Goal: Download file/media

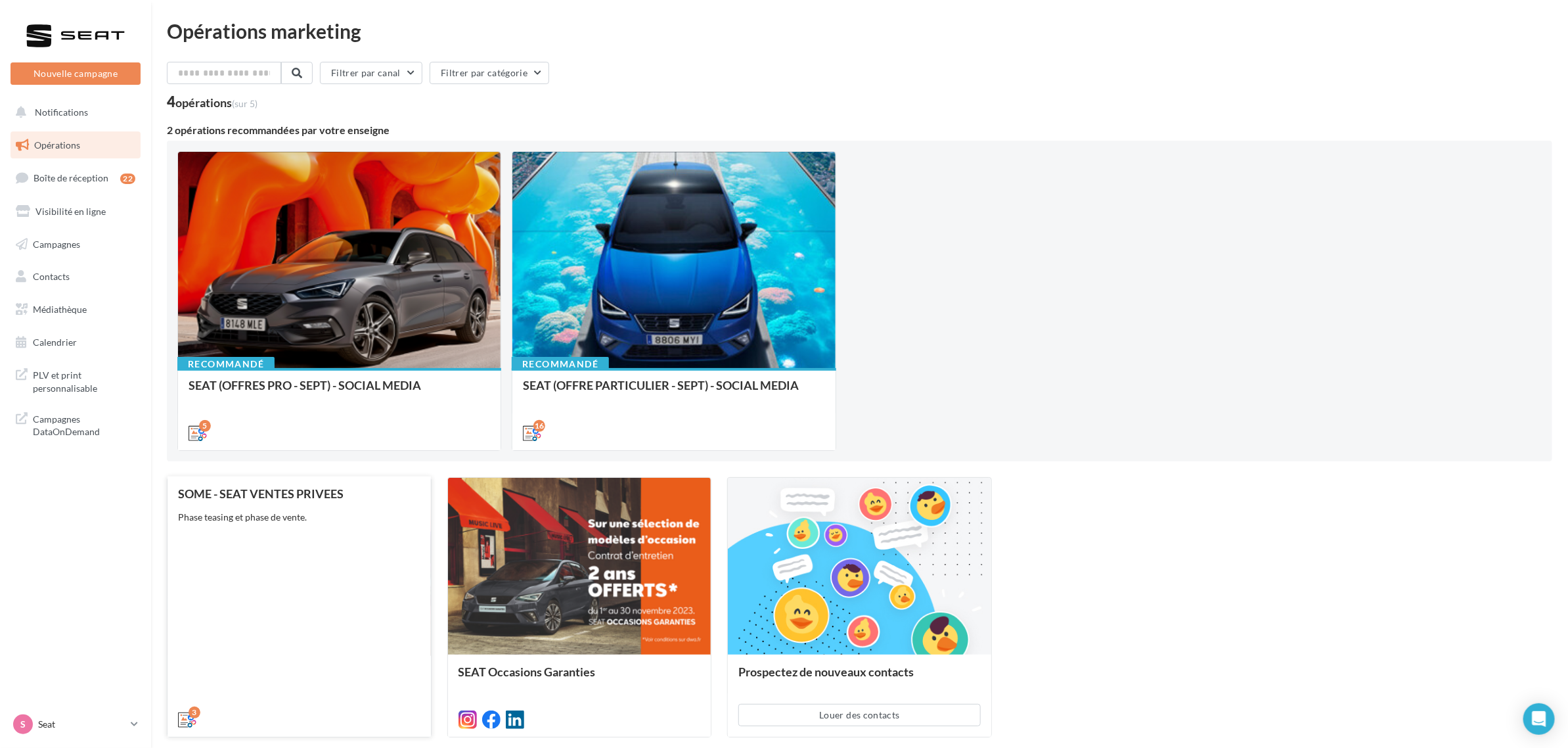
click at [376, 576] on div "SOME - SEAT VENTES PRIVEES Phase teasing et phase de vente." at bounding box center [299, 606] width 243 height 238
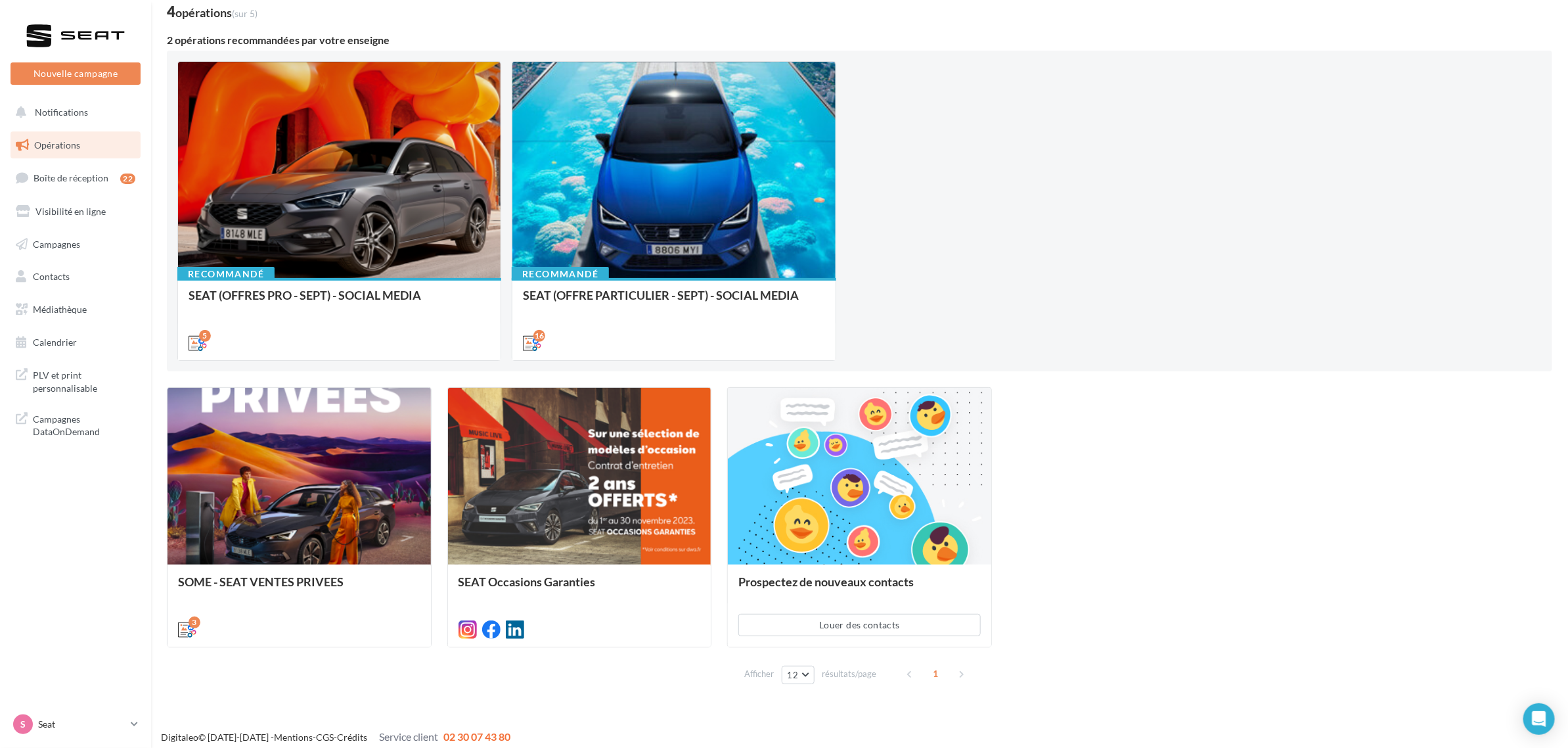
scroll to position [97, 0]
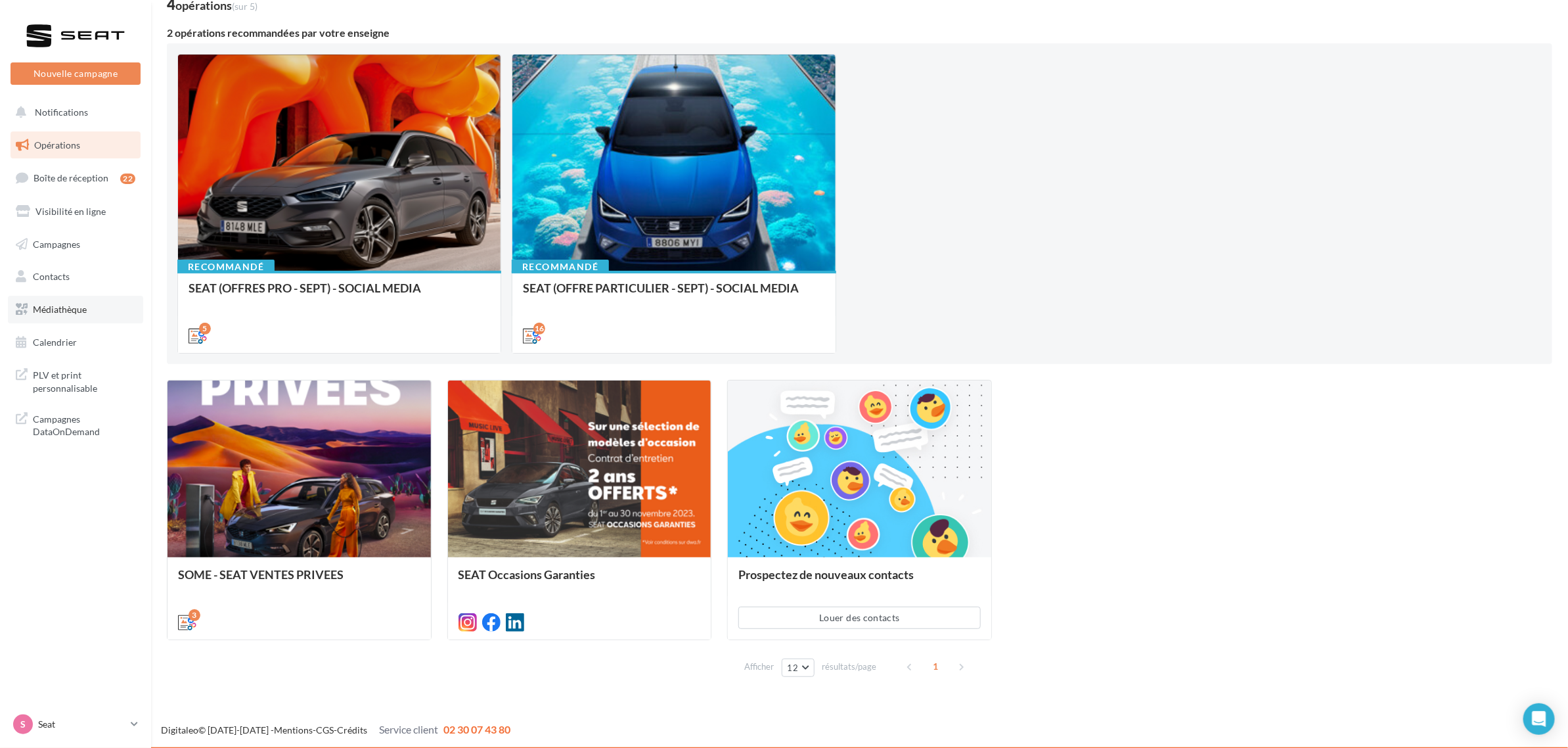
click at [47, 309] on span "Médiathèque" at bounding box center [60, 309] width 54 height 11
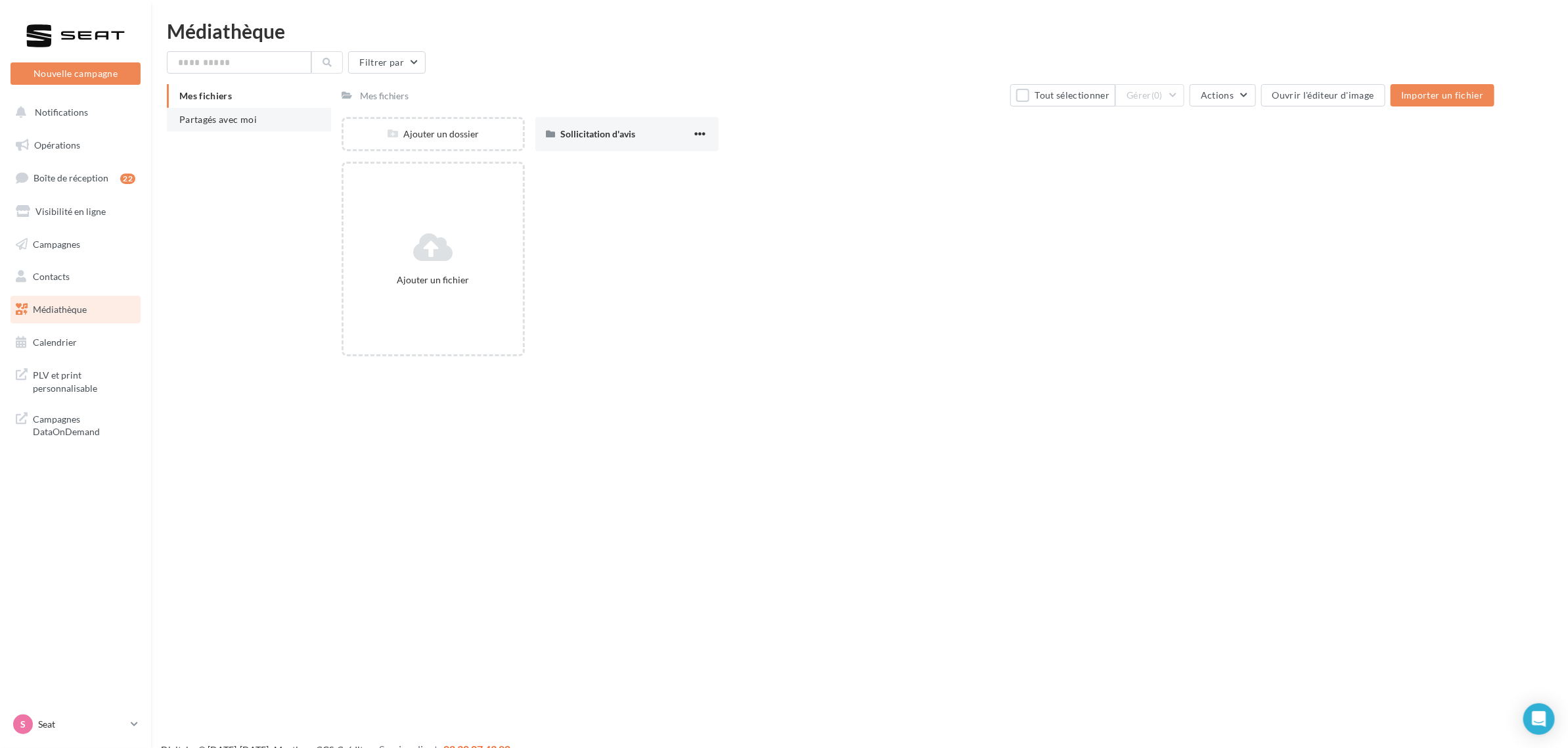
click at [211, 118] on span "Partagés avec moi" at bounding box center [218, 119] width 77 height 11
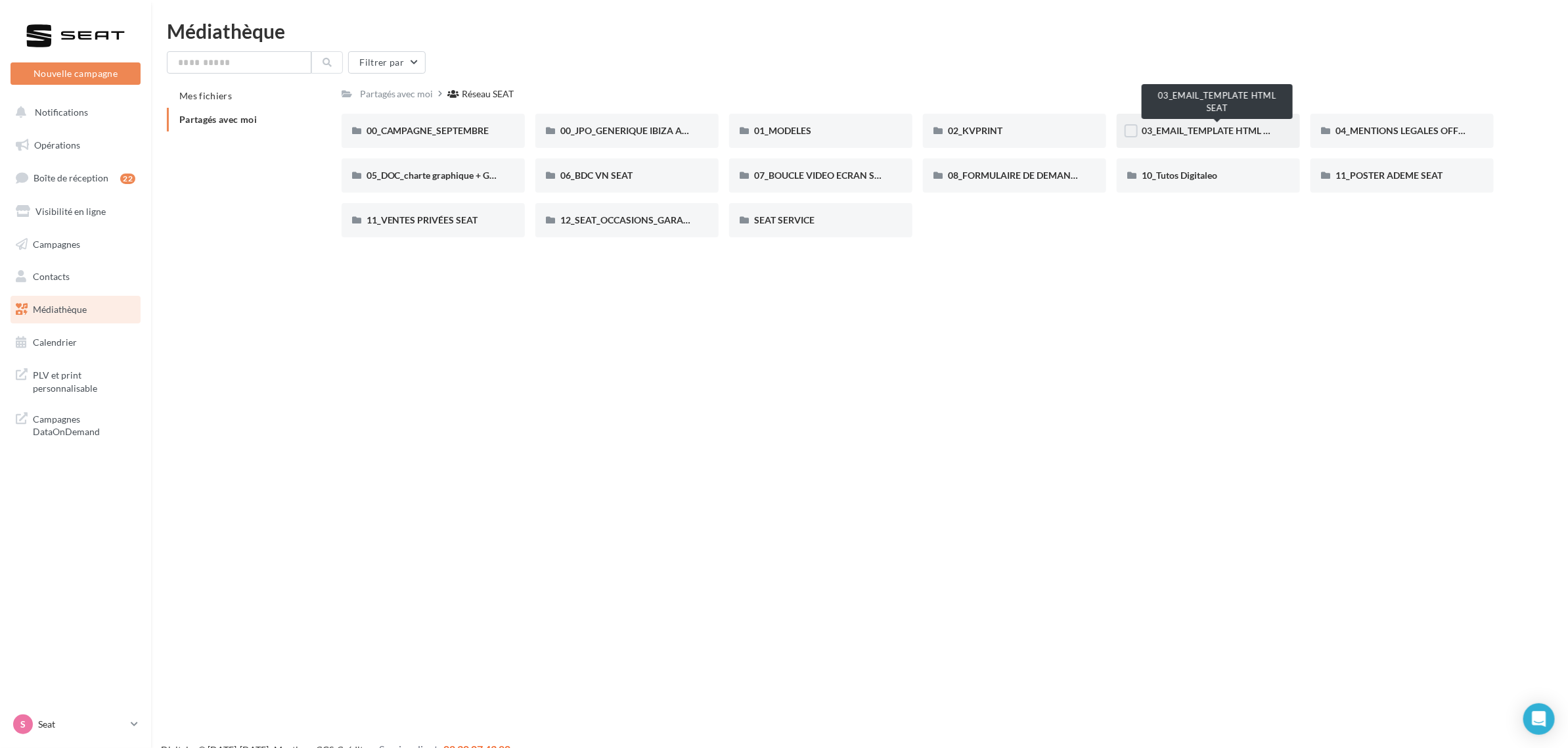
click at [1233, 130] on span "03_EMAIL_TEMPLATE HTML SEAT" at bounding box center [1213, 130] width 143 height 11
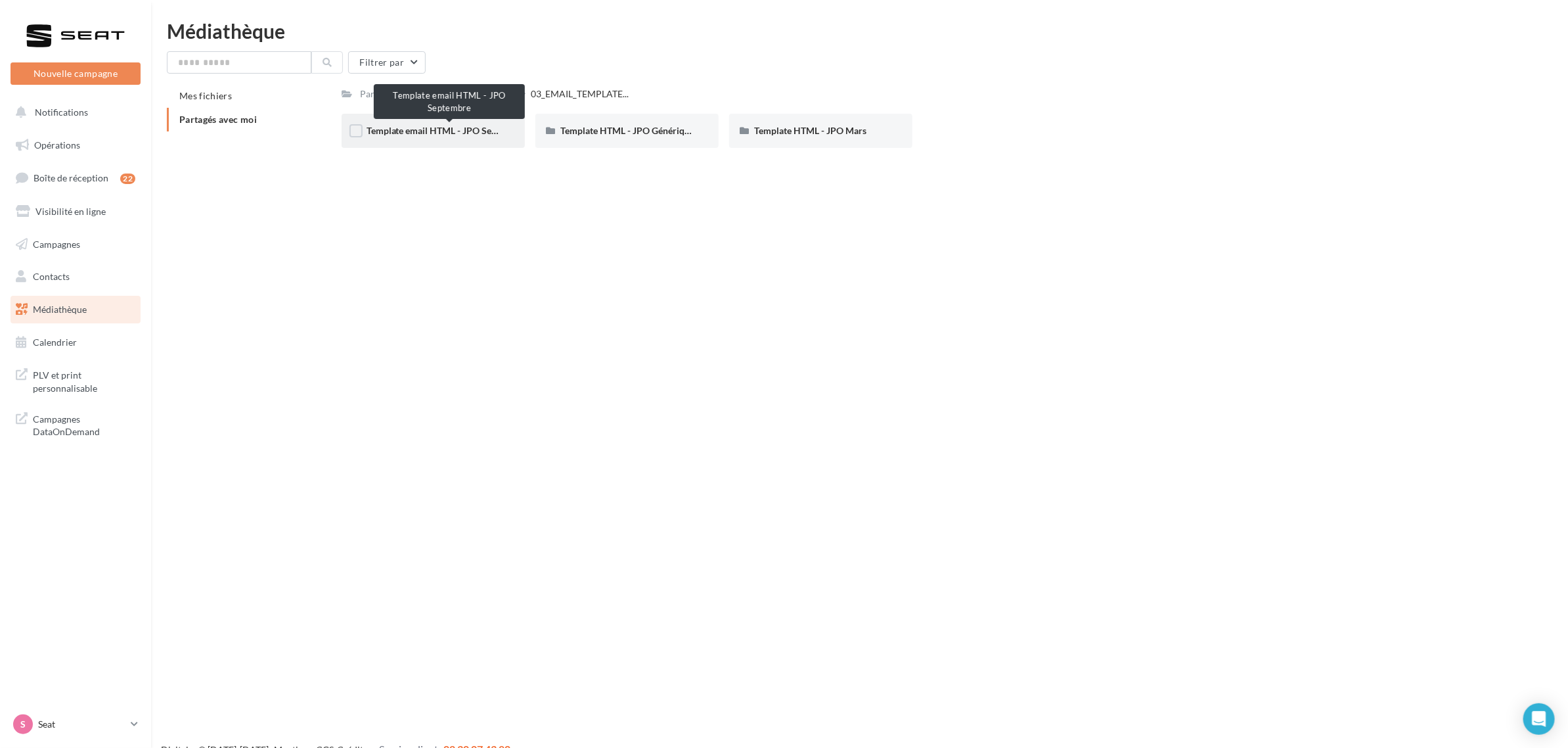
click at [404, 130] on span "Template email HTML - JPO Septembre" at bounding box center [447, 130] width 160 height 11
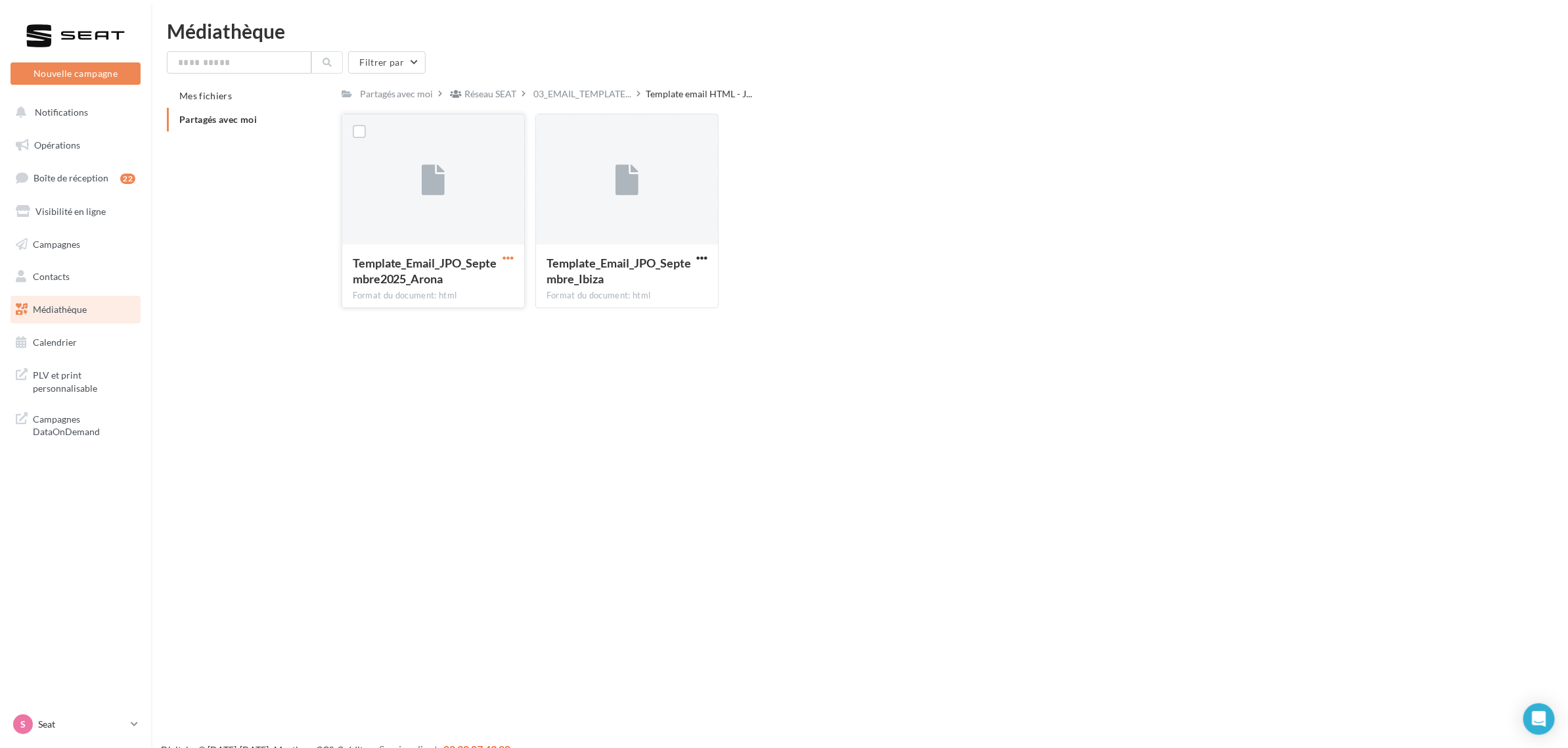
click at [508, 258] on span "button" at bounding box center [508, 258] width 11 height 11
click at [499, 280] on button "Télécharger" at bounding box center [451, 284] width 132 height 34
click at [187, 126] on li "Partagés avec moi" at bounding box center [249, 120] width 164 height 24
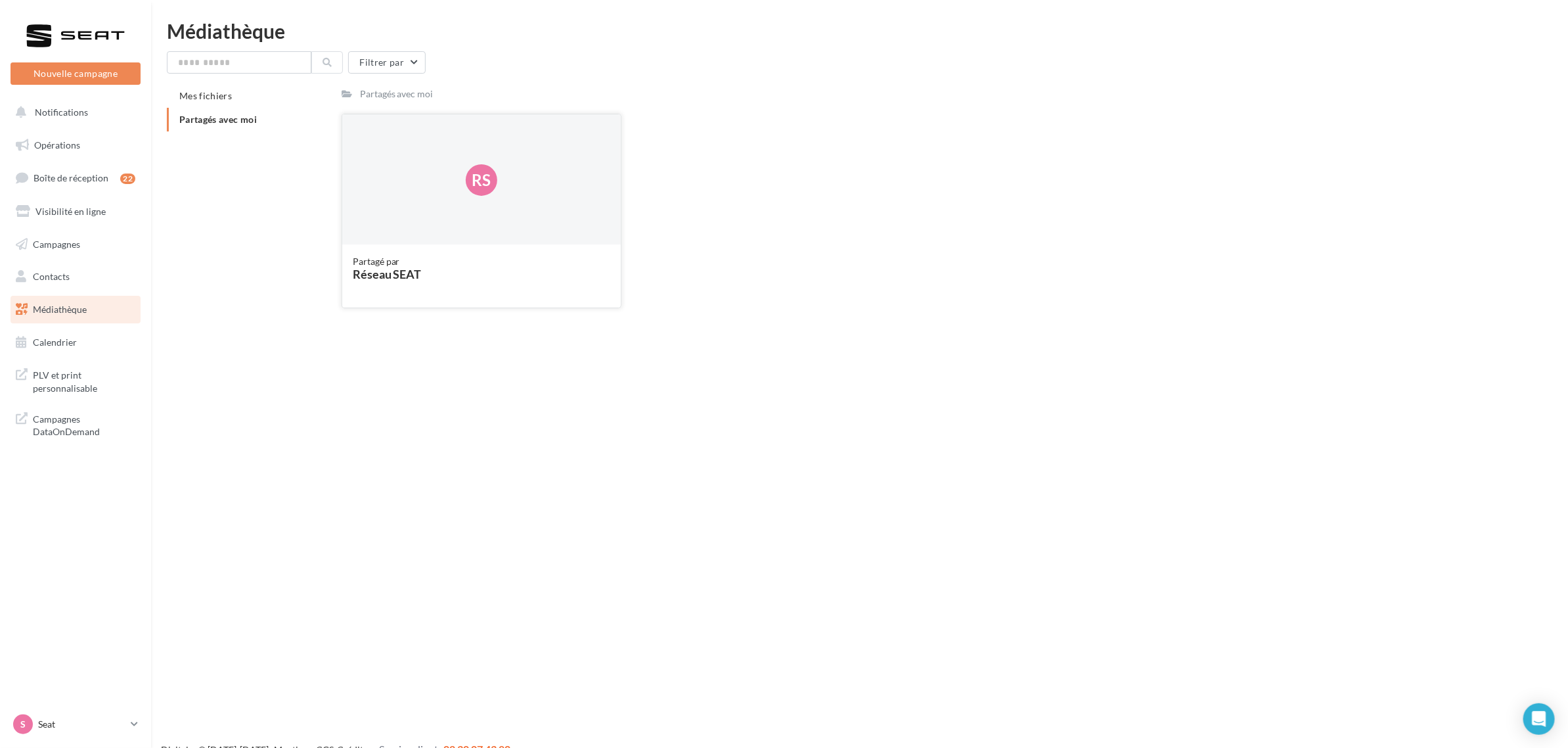
click at [452, 176] on div "Rs" at bounding box center [482, 180] width 280 height 132
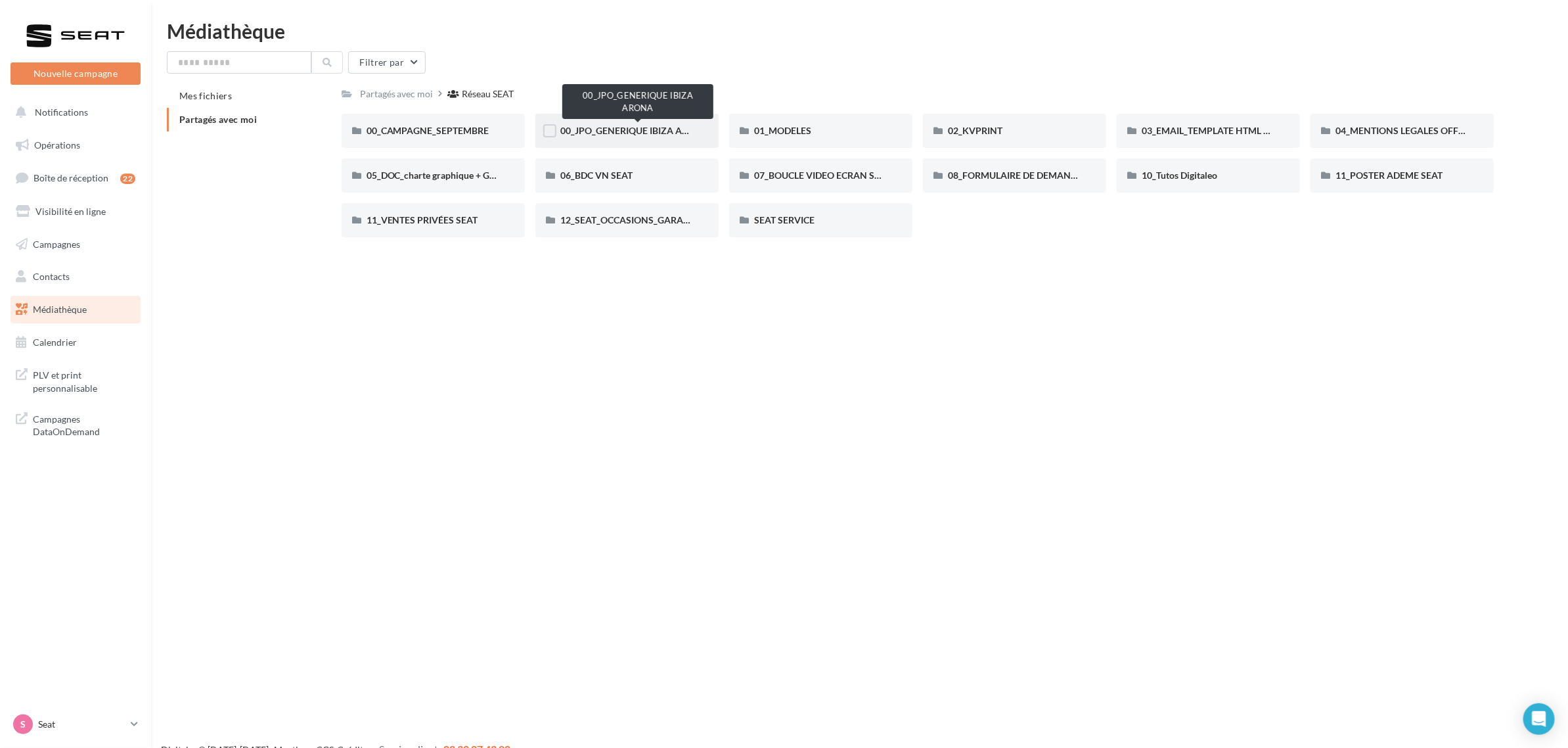
click at [612, 132] on span "00_JPO_GENERIQUE IBIZA ARONA" at bounding box center [635, 130] width 149 height 11
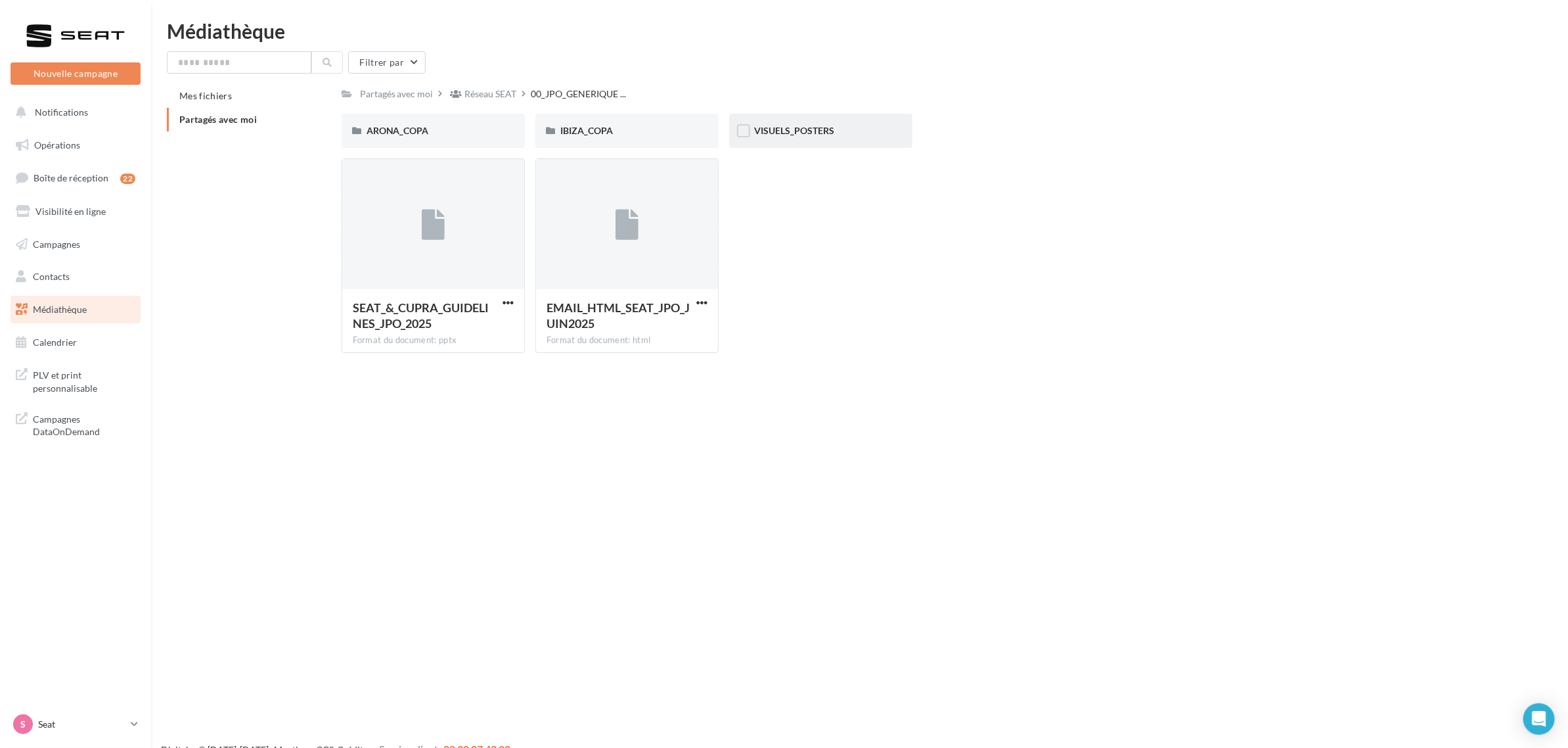
click at [810, 136] on div "VISUELS_POSTERS" at bounding box center [821, 130] width 133 height 13
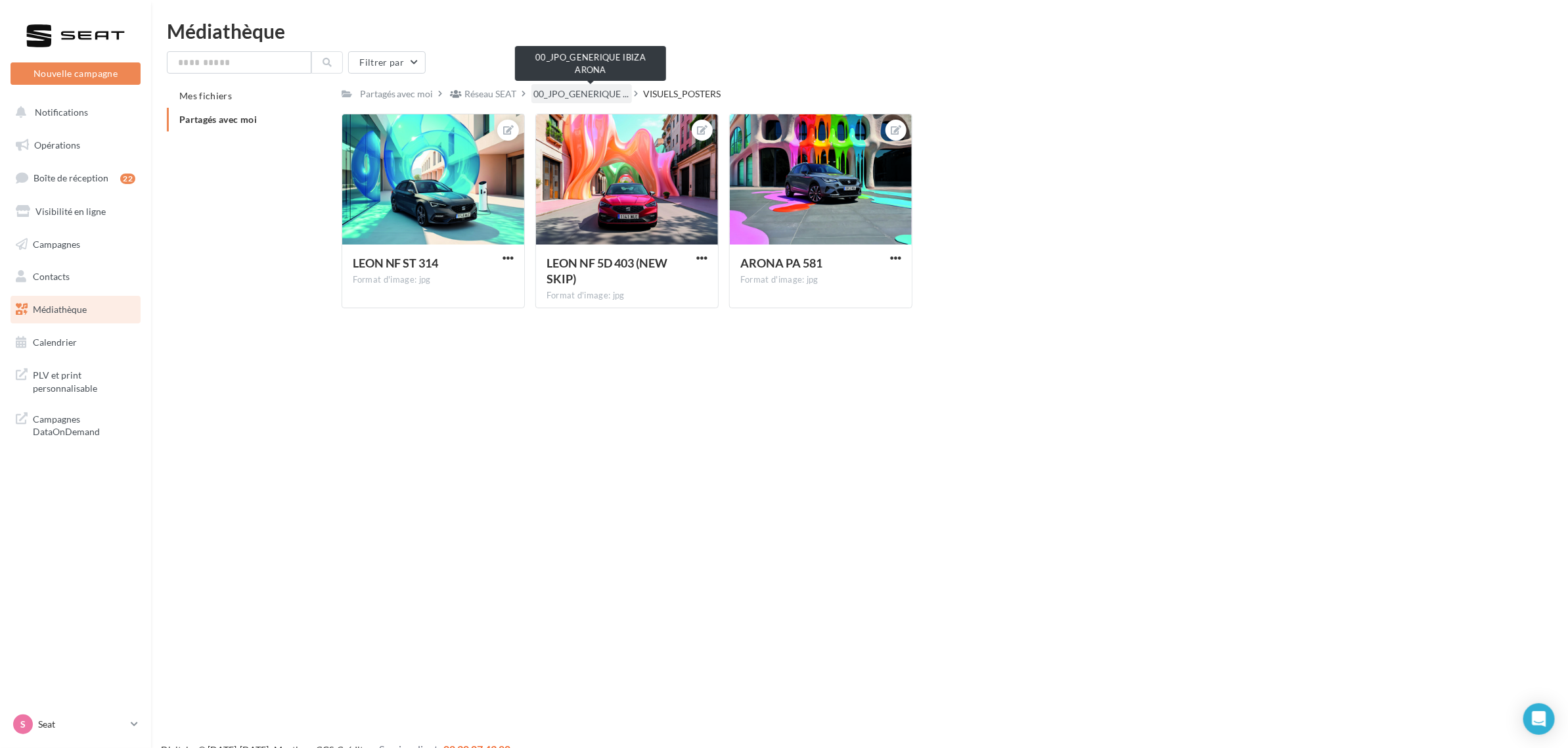
click at [602, 97] on span "00_JPO_GENERIQUE ..." at bounding box center [581, 94] width 95 height 13
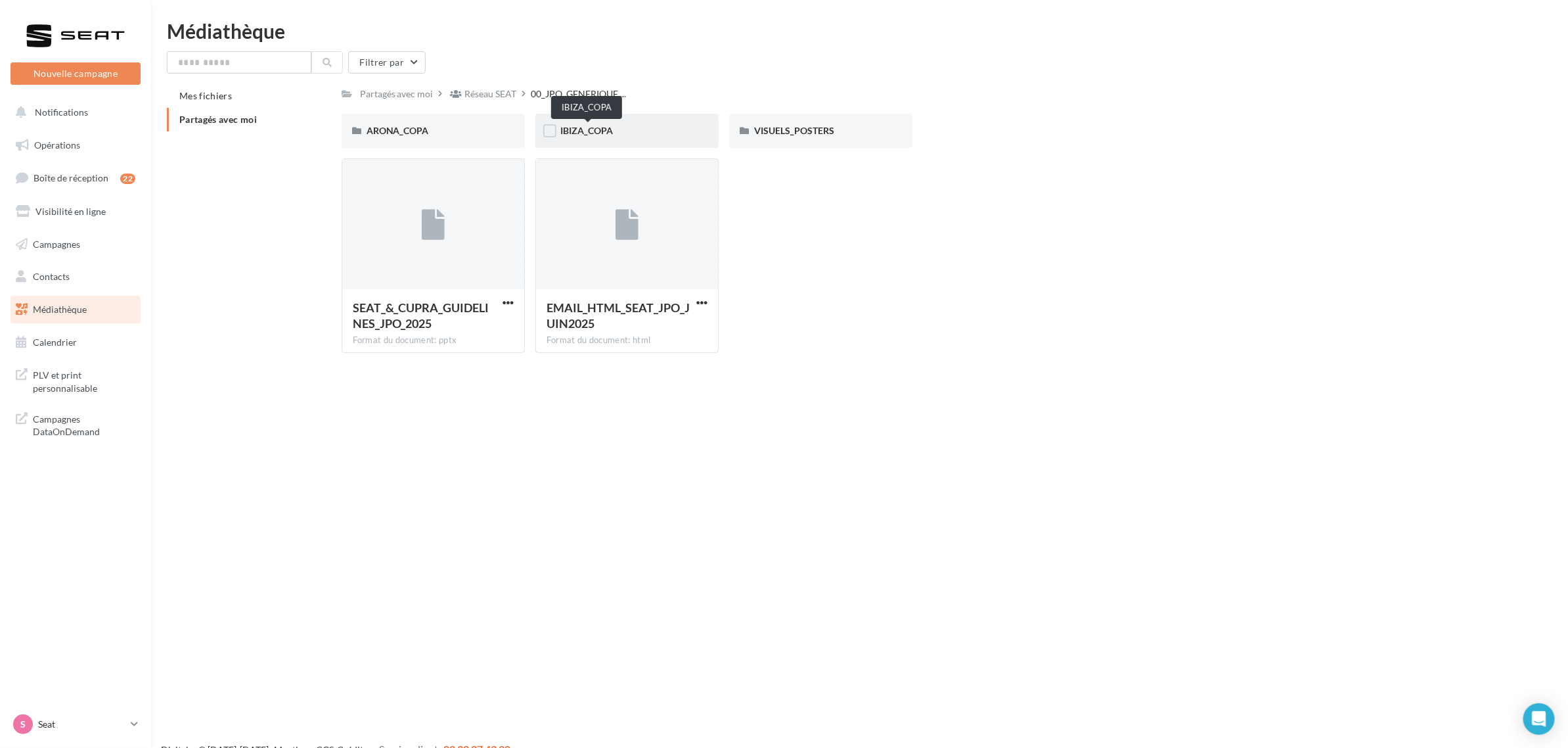
click at [588, 132] on span "IBIZA_COPA" at bounding box center [587, 130] width 53 height 11
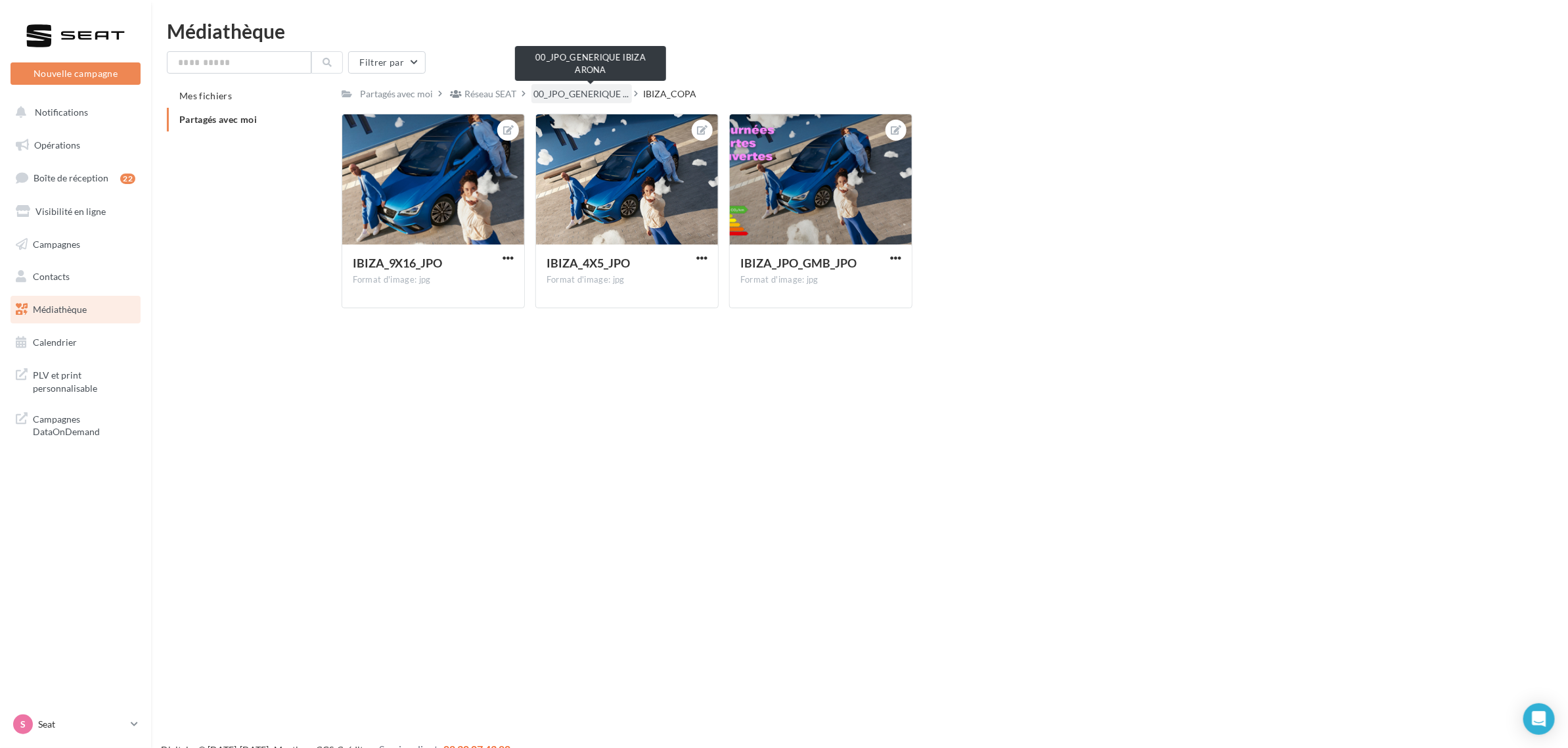
click at [609, 96] on span "00_JPO_GENERIQUE ..." at bounding box center [581, 94] width 95 height 13
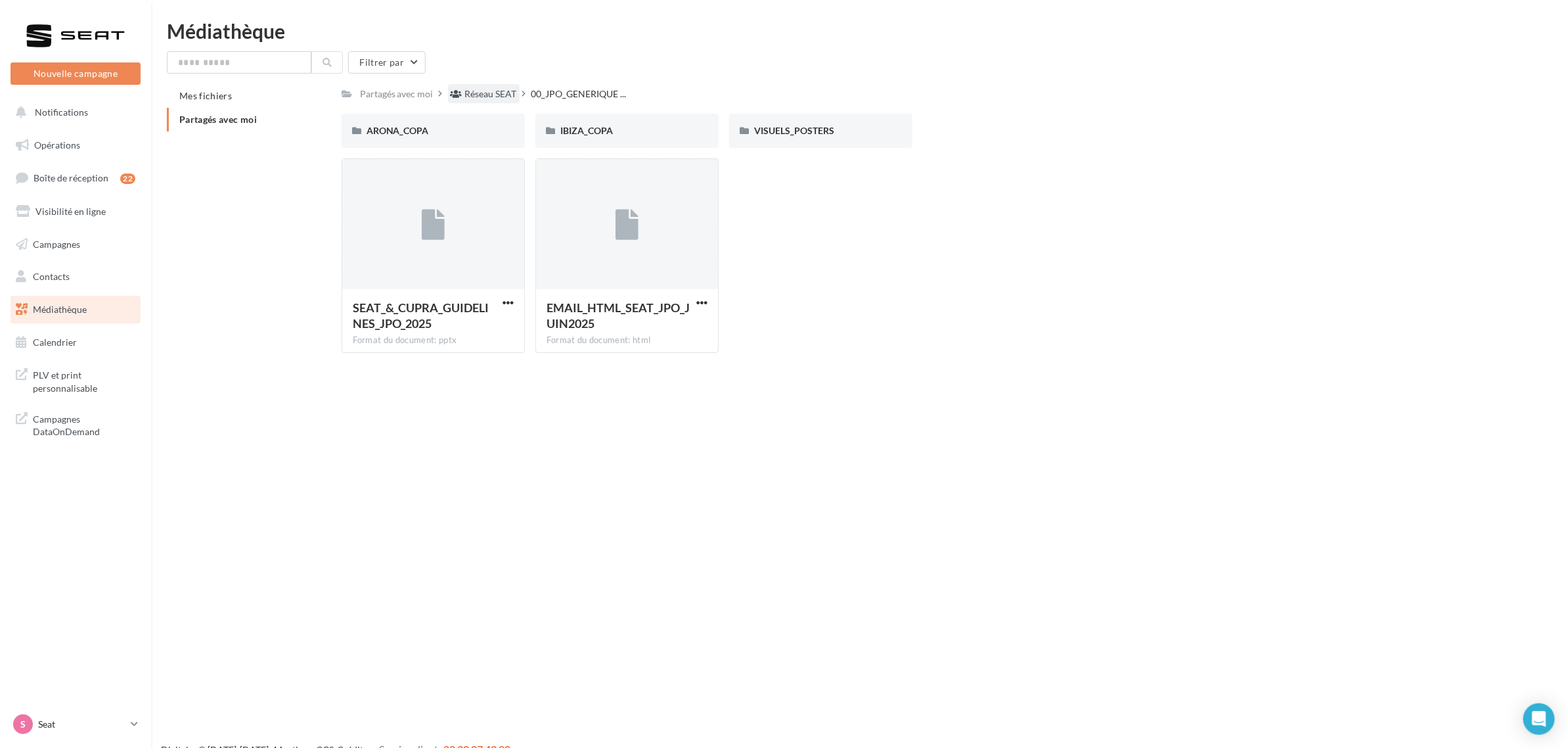
click at [481, 94] on div "Réseau SEAT" at bounding box center [491, 94] width 52 height 13
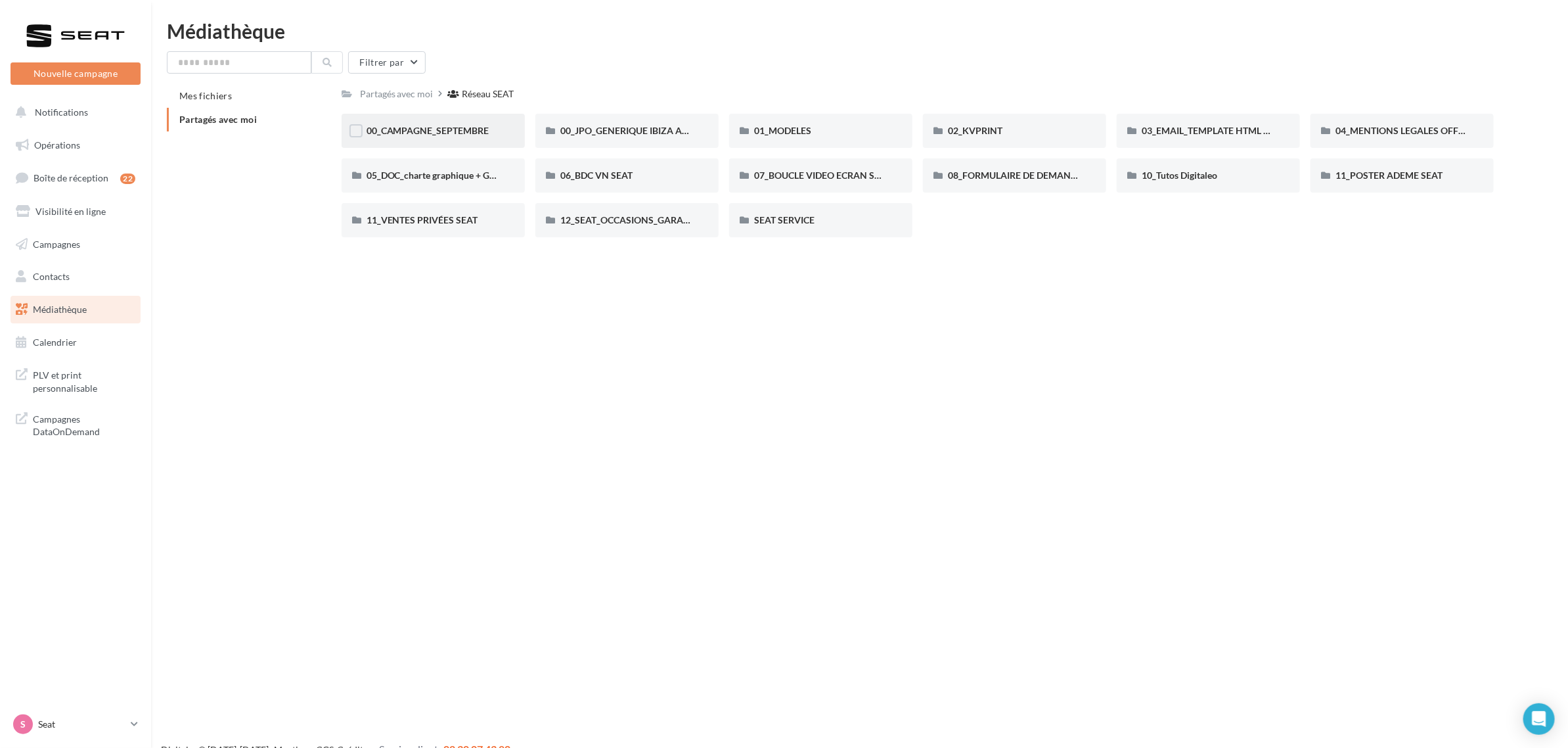
click at [491, 136] on div "00_CAMPAGNE_SEPTEMBRE" at bounding box center [434, 130] width 133 height 13
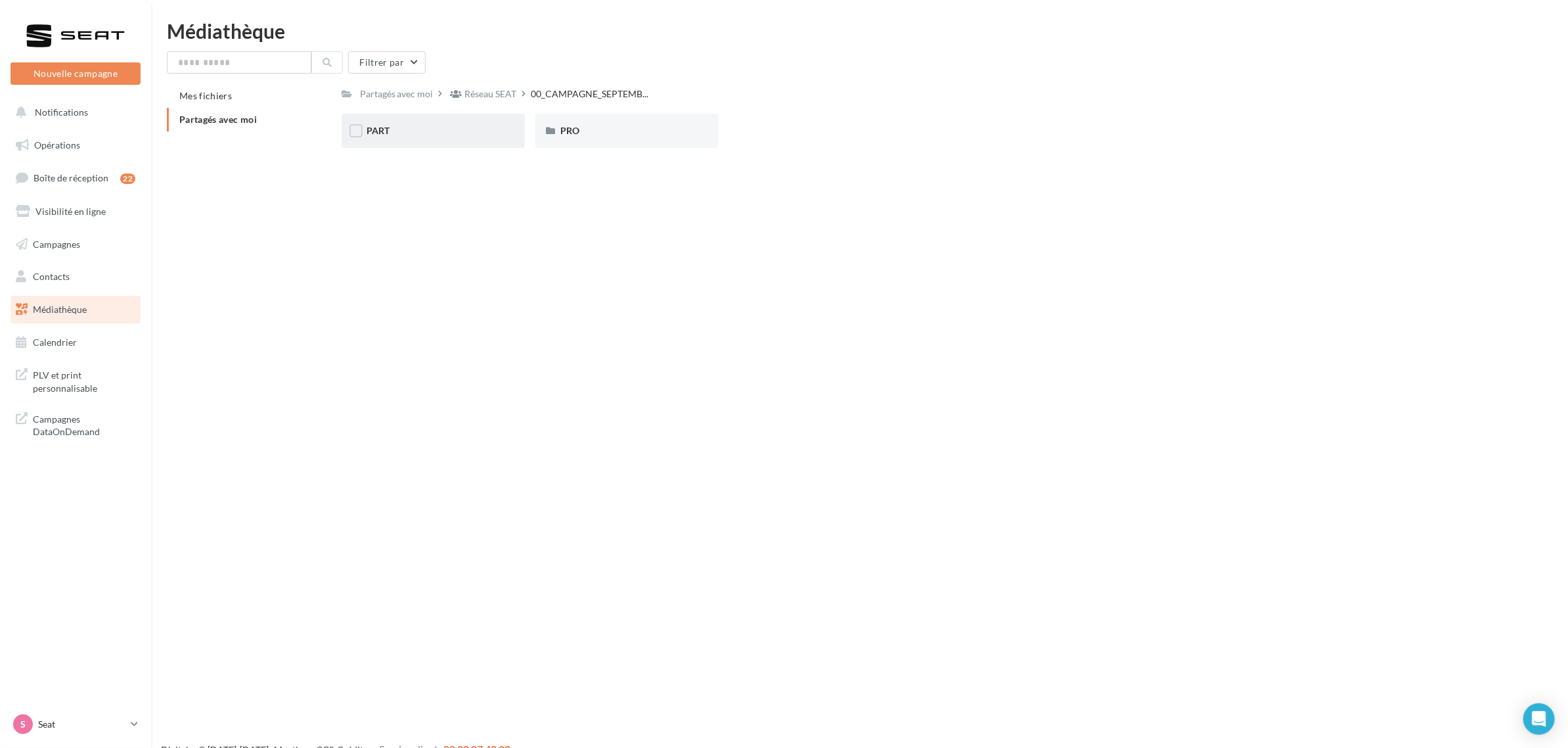
click at [432, 135] on div "PART" at bounding box center [434, 130] width 133 height 13
click at [432, 135] on div "ARONA" at bounding box center [434, 130] width 133 height 13
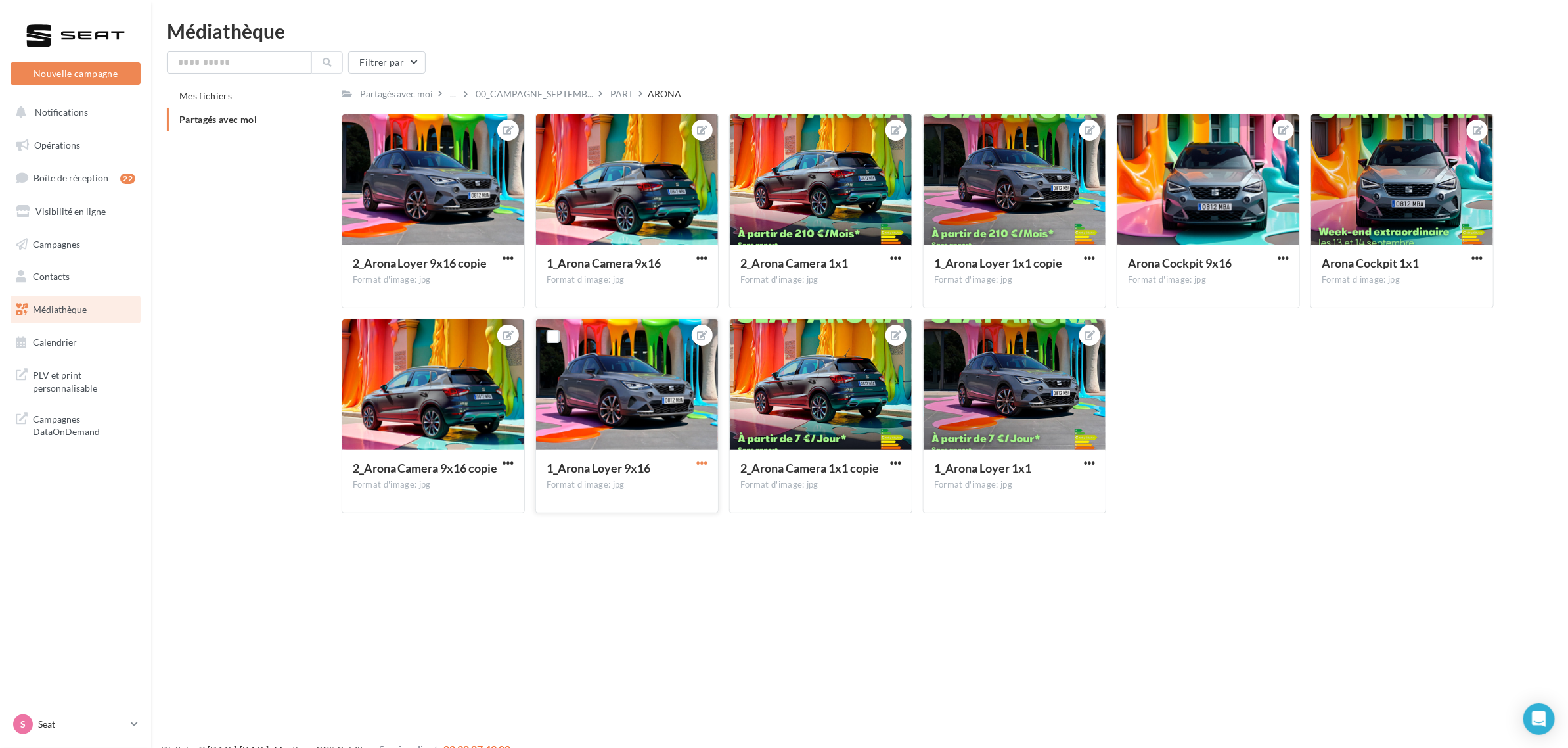
click at [706, 461] on span "button" at bounding box center [702, 463] width 11 height 11
click at [562, 90] on span "00_CAMPAGNE_SEPTEMB..." at bounding box center [535, 94] width 118 height 13
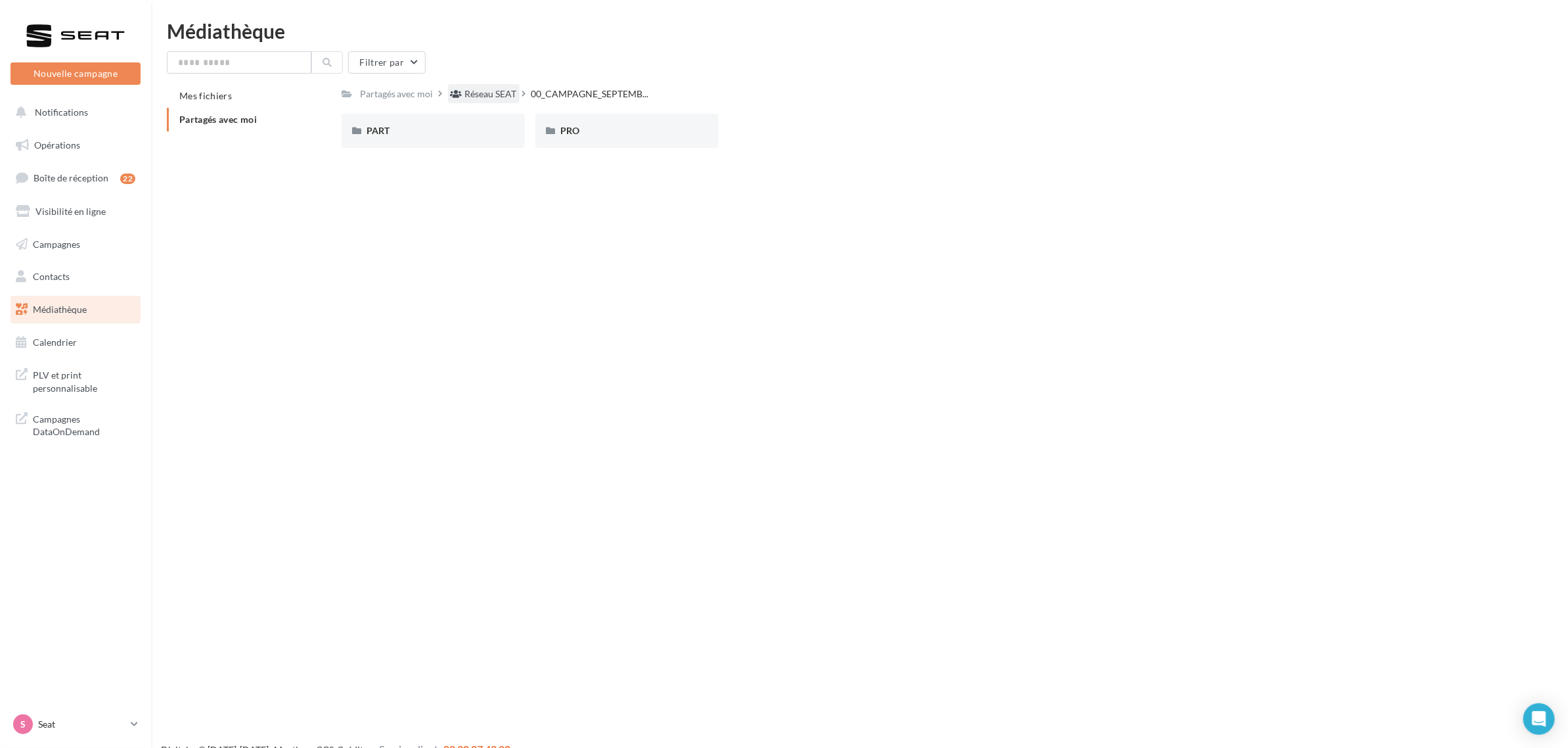
click at [500, 97] on div "Réseau SEAT" at bounding box center [491, 94] width 52 height 13
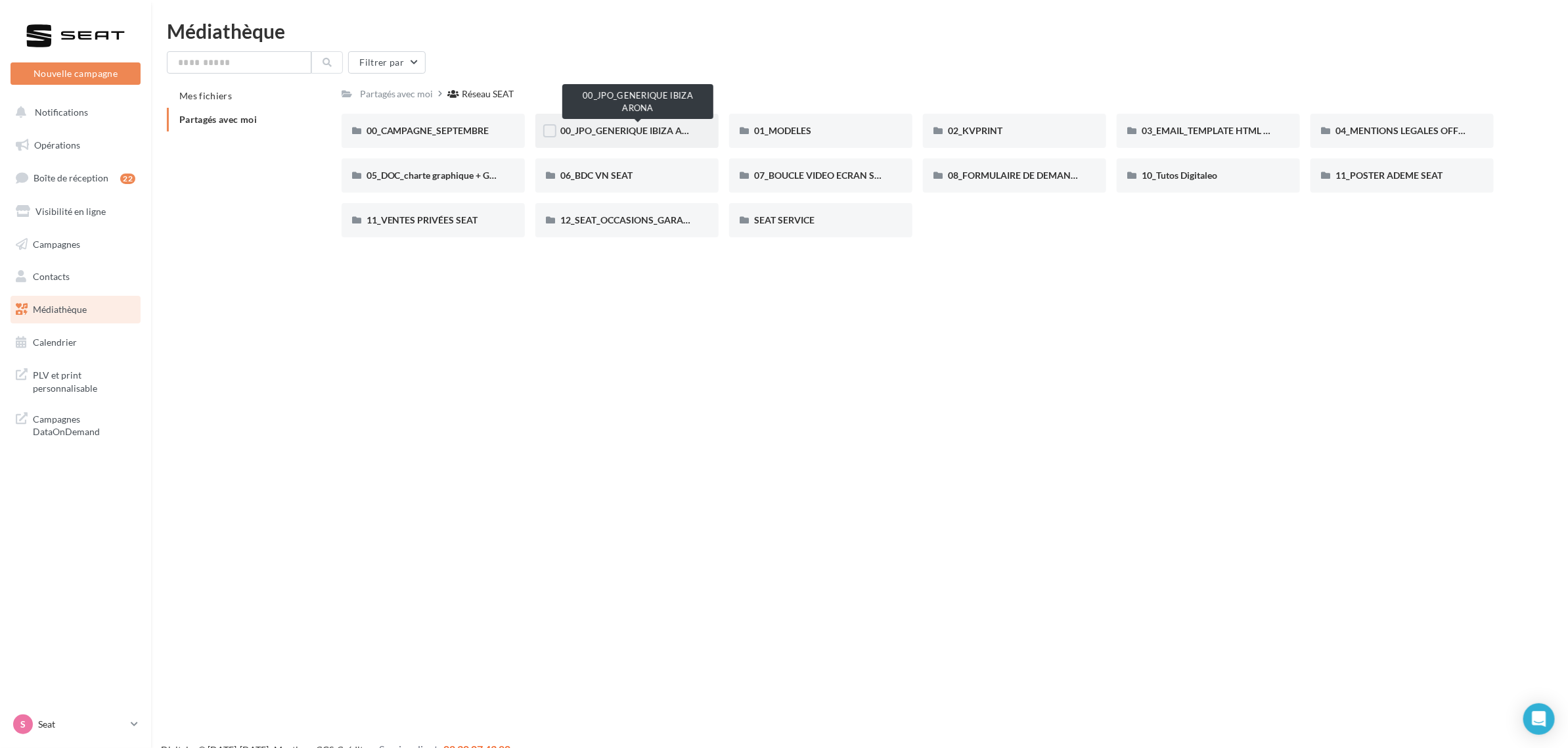
click at [655, 132] on span "00_JPO_GENERIQUE IBIZA ARONA" at bounding box center [635, 130] width 149 height 11
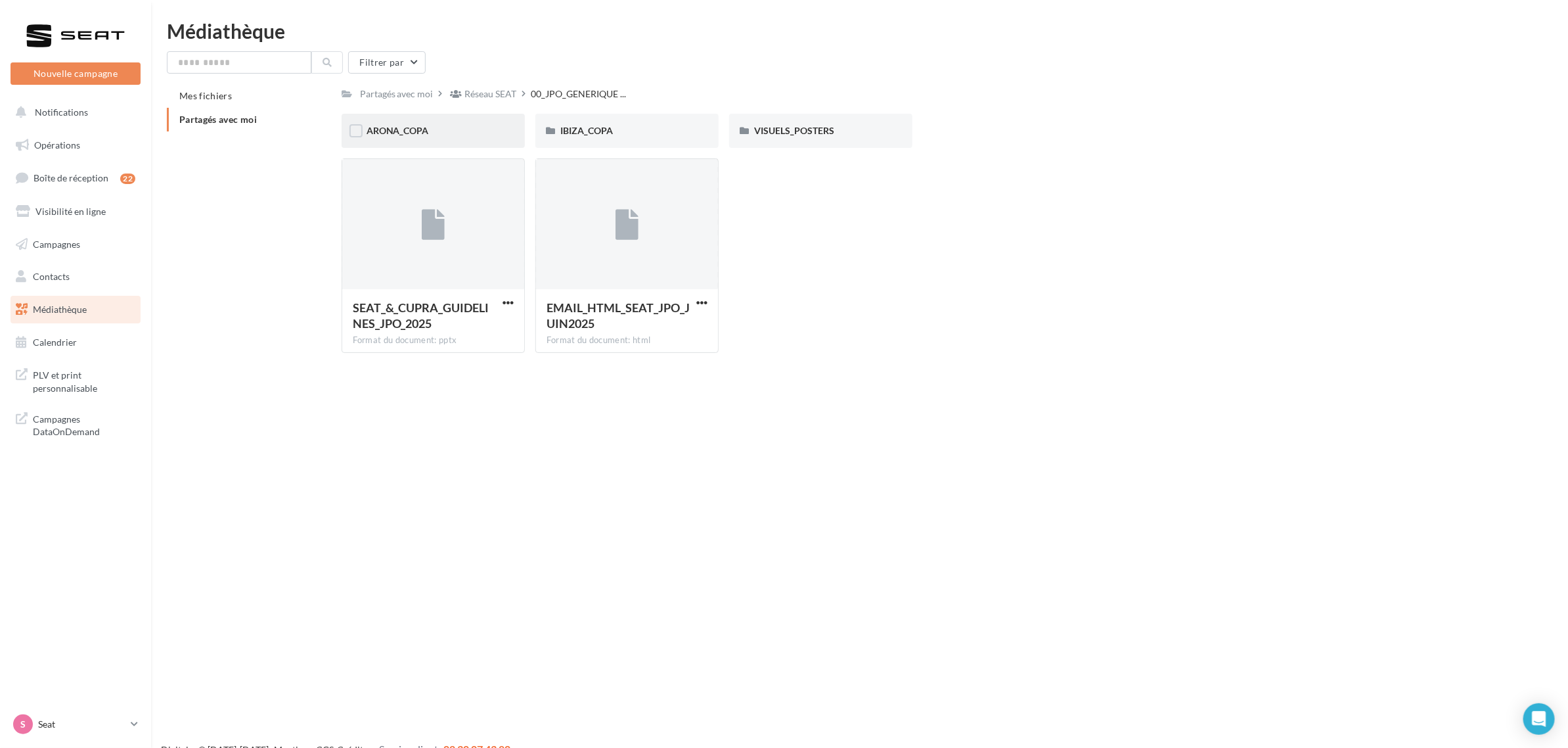
click at [461, 130] on div "ARONA_COPA" at bounding box center [434, 130] width 133 height 13
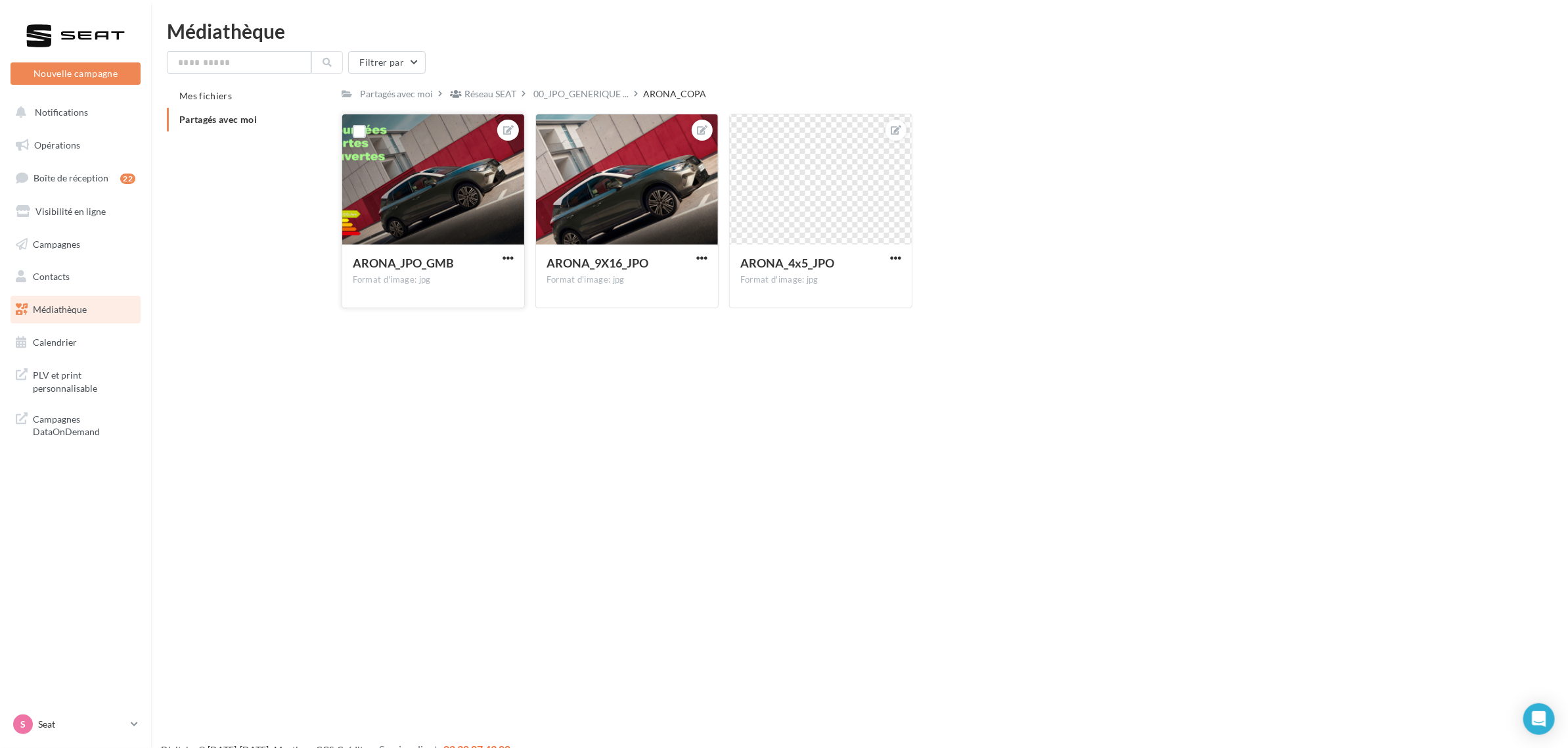
click at [518, 261] on div "ARONA_JPO_GMB Format d'image: jpg" at bounding box center [434, 275] width 182 height 62
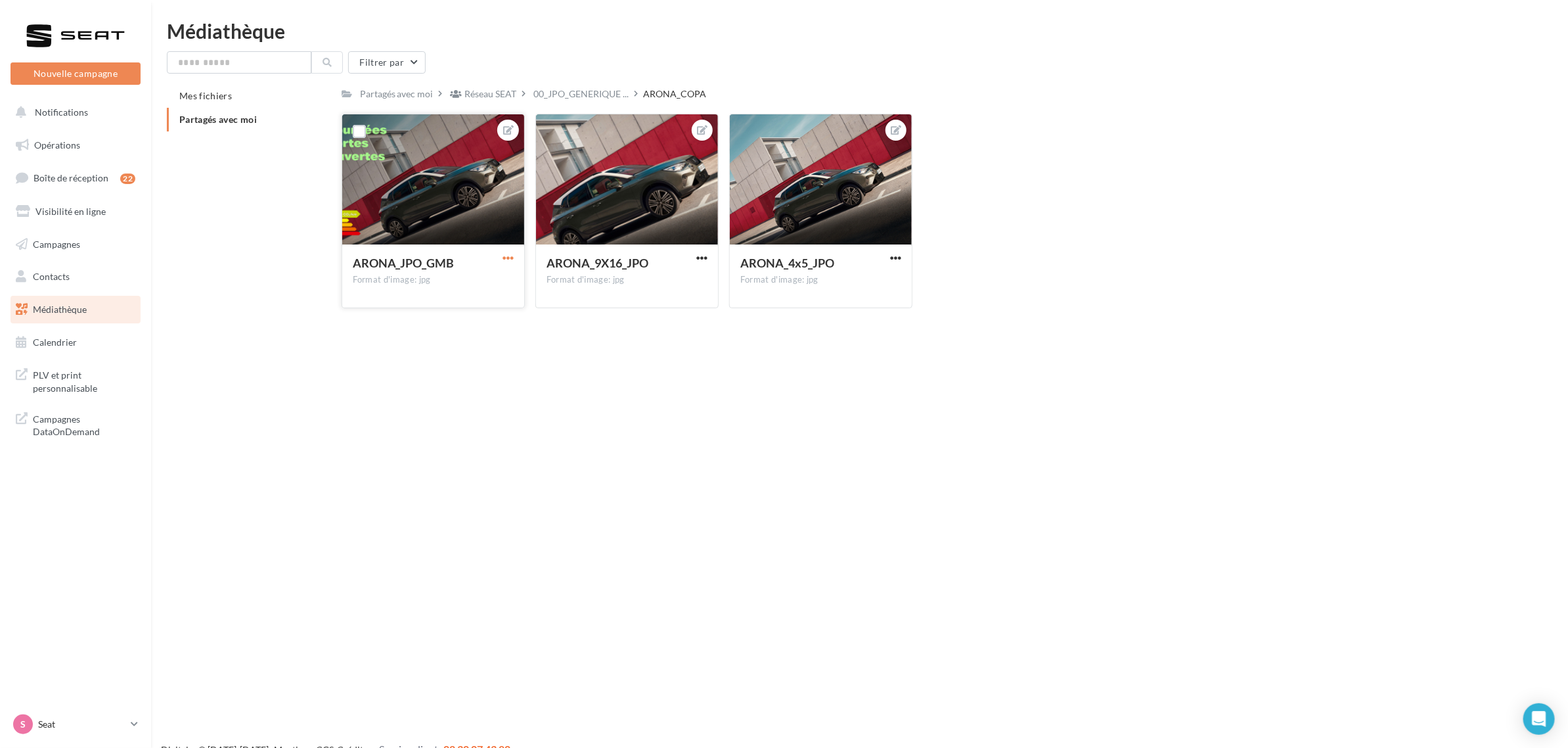
click at [506, 255] on span "button" at bounding box center [508, 258] width 11 height 11
click at [470, 322] on button "Télécharger" at bounding box center [447, 318] width 139 height 34
click at [619, 92] on span "00_JPO_GENERIQUE ..." at bounding box center [581, 94] width 95 height 13
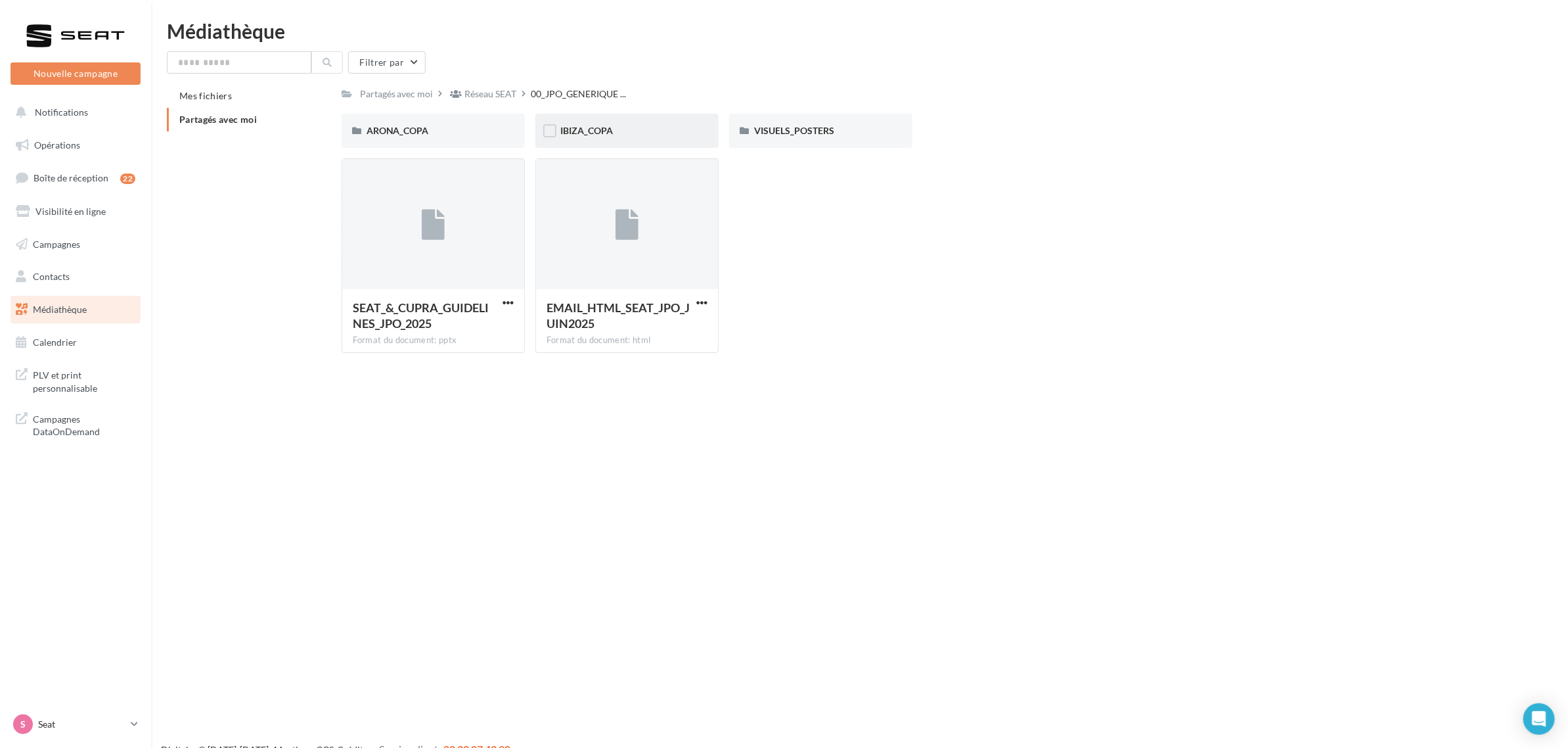
click at [620, 133] on div "IBIZA_COPA" at bounding box center [627, 130] width 133 height 13
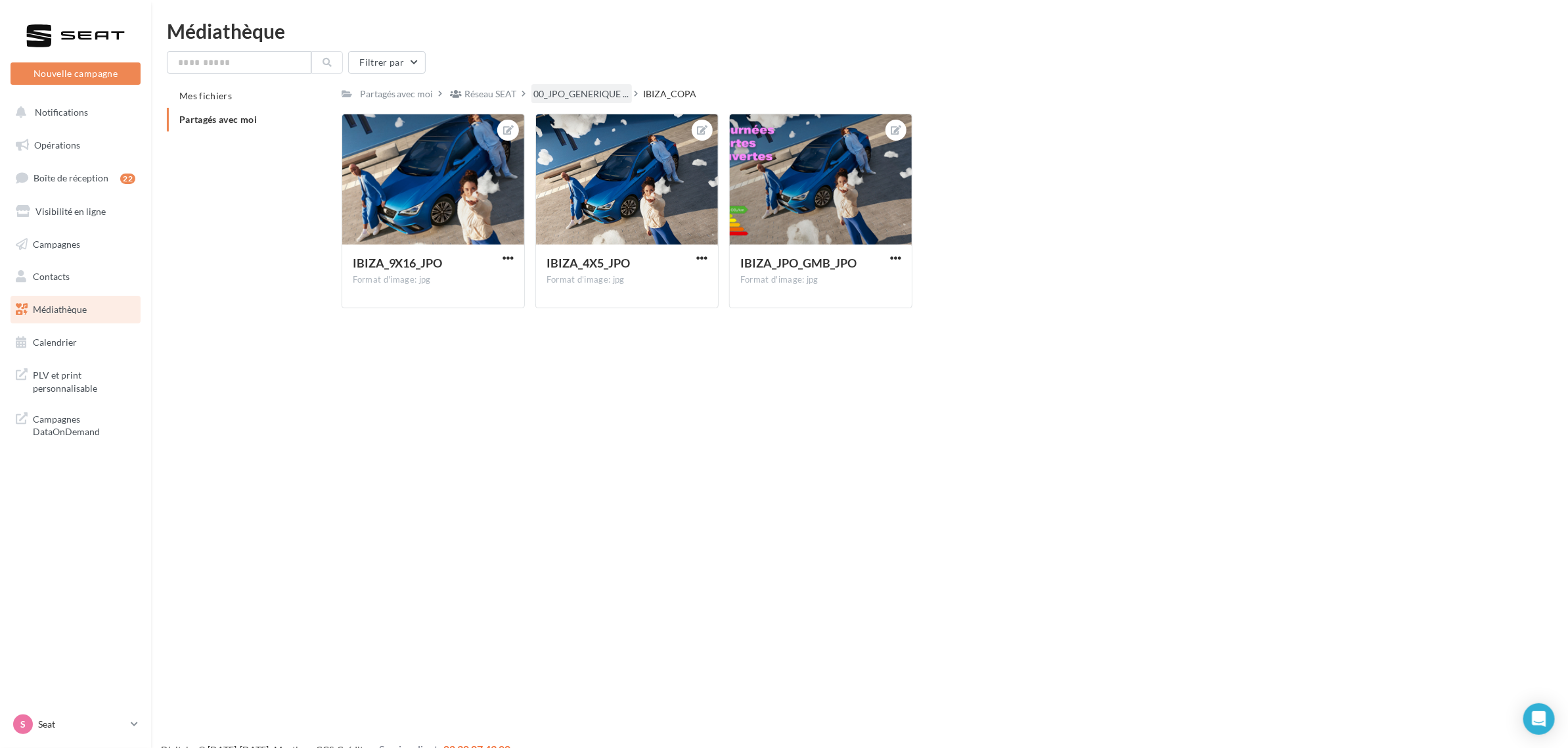
click at [618, 97] on span "00_JPO_GENERIQUE ..." at bounding box center [581, 94] width 95 height 13
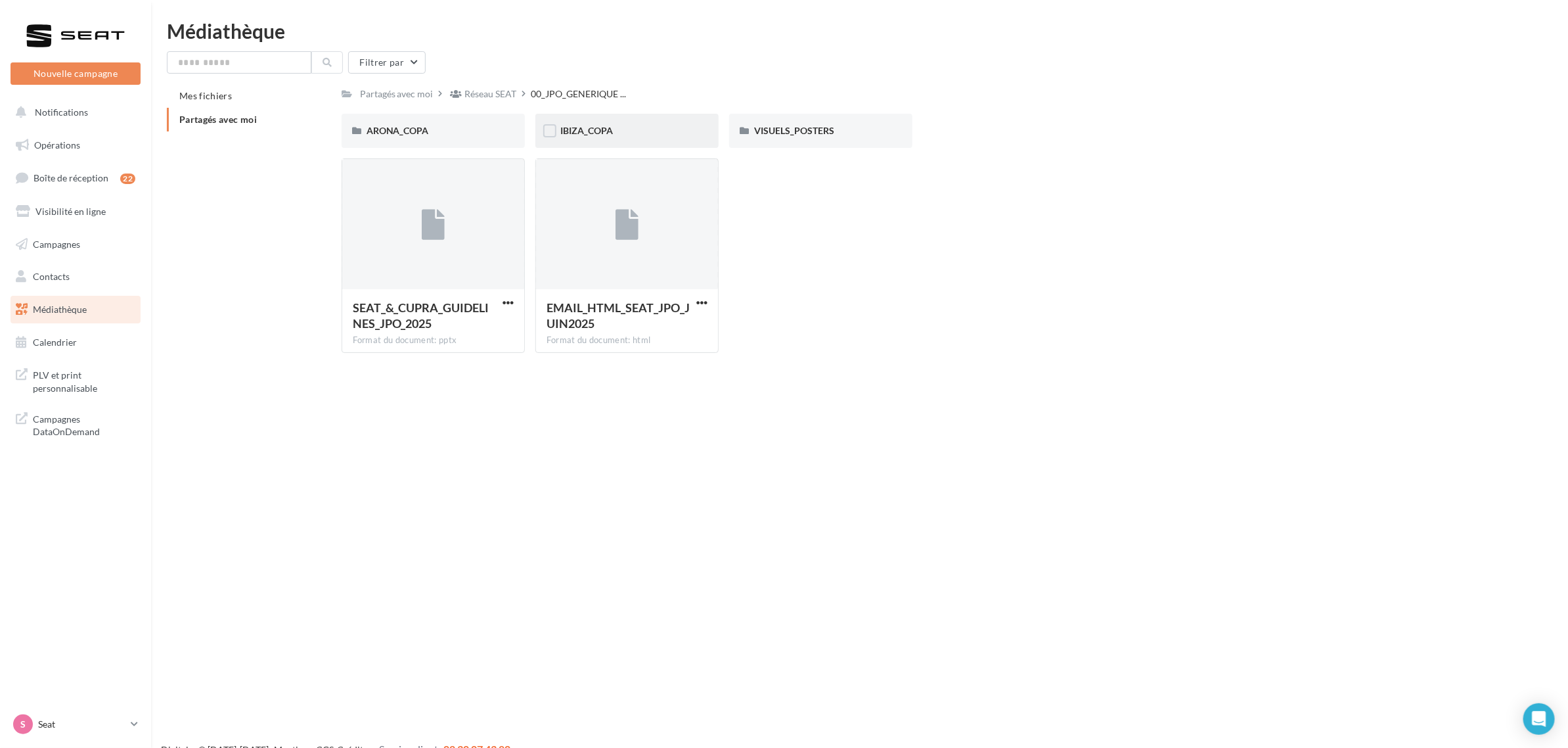
click at [661, 130] on div "IBIZA_COPA" at bounding box center [627, 130] width 133 height 13
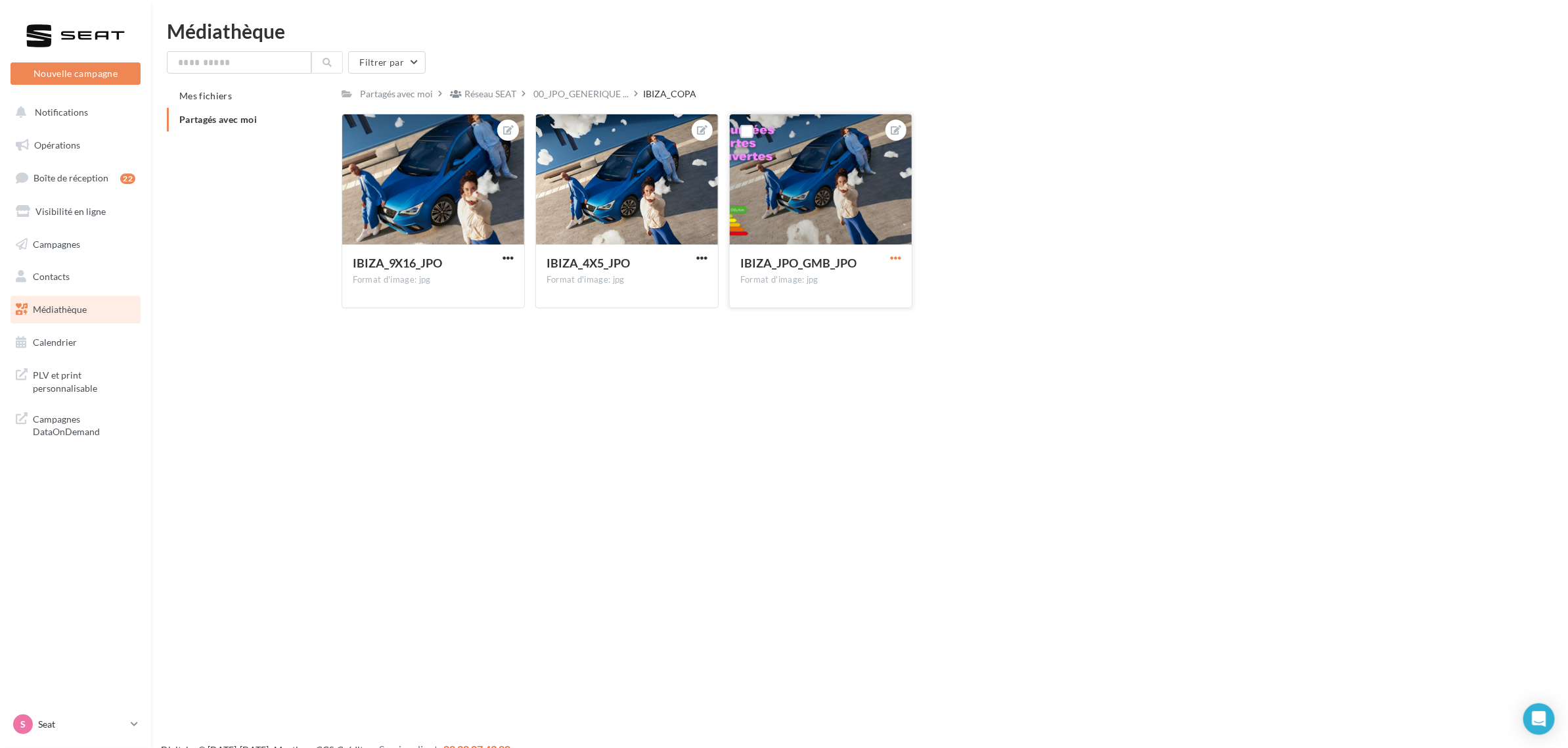
click at [892, 257] on span "button" at bounding box center [895, 258] width 11 height 11
click at [872, 277] on button "Ouvrir l'éditeur d'image" at bounding box center [834, 284] width 139 height 34
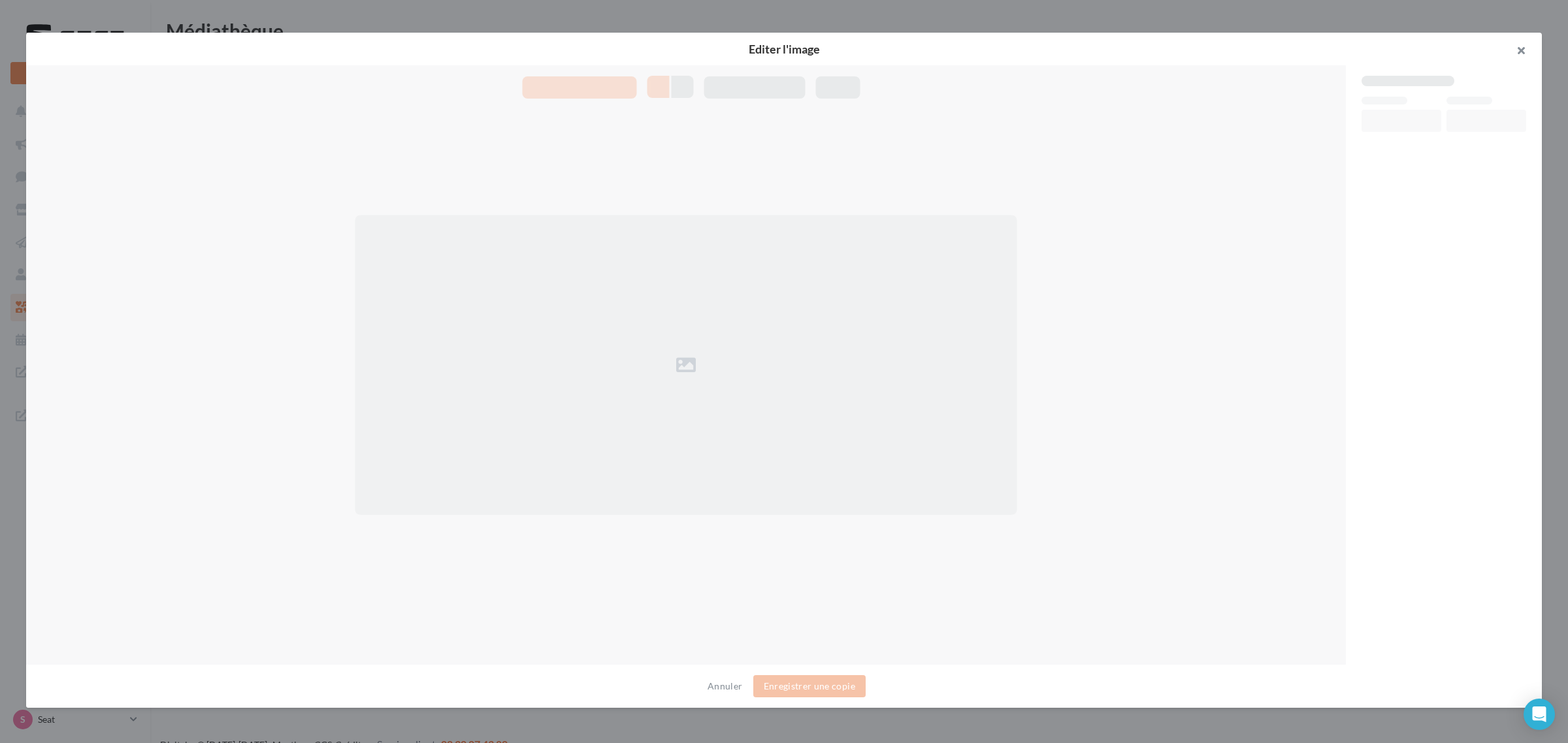
click at [1519, 56] on button "button" at bounding box center [1515, 52] width 53 height 39
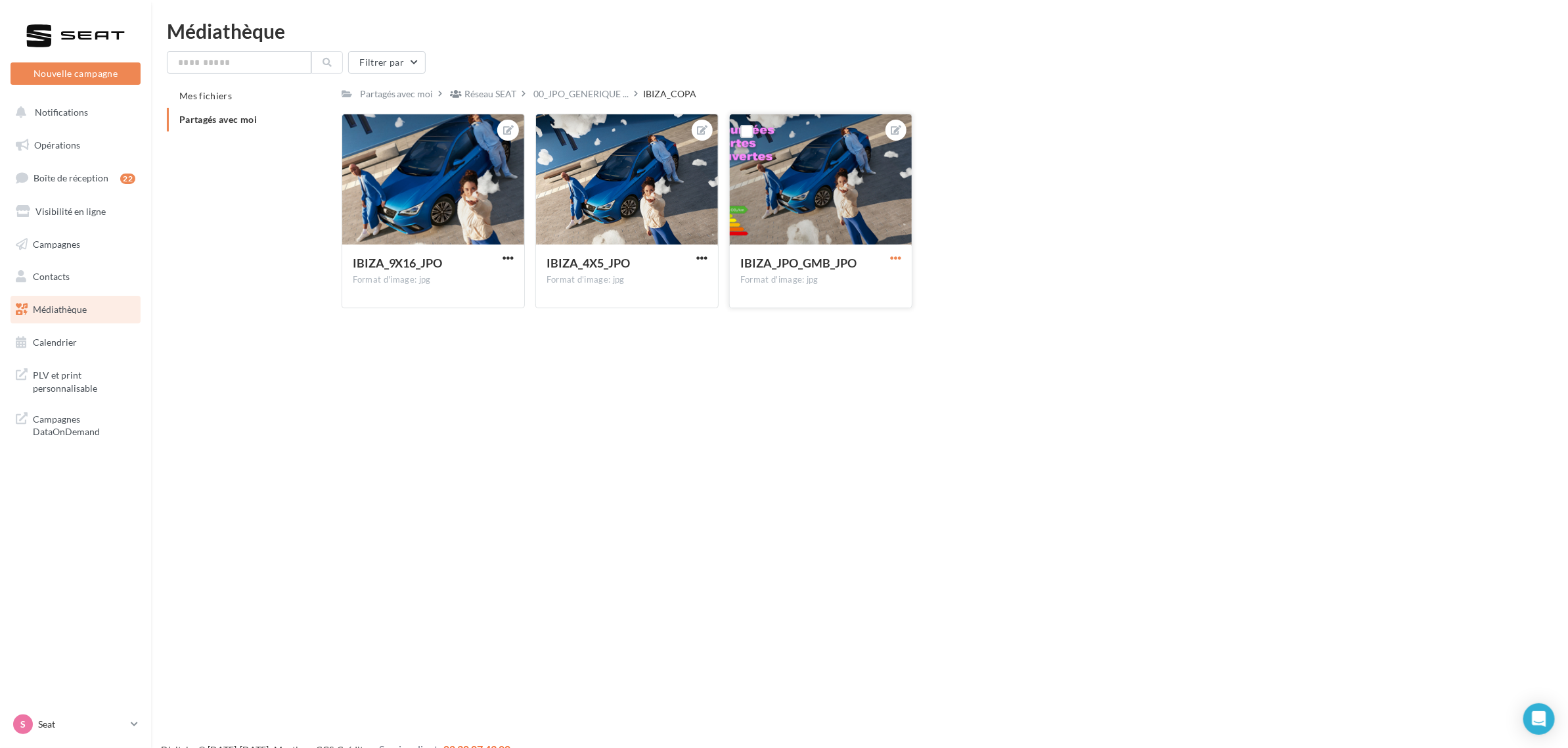
click at [897, 254] on span "button" at bounding box center [895, 258] width 11 height 11
click at [859, 319] on button "Télécharger" at bounding box center [834, 318] width 139 height 34
click at [499, 90] on div "Réseau SEAT" at bounding box center [491, 94] width 52 height 13
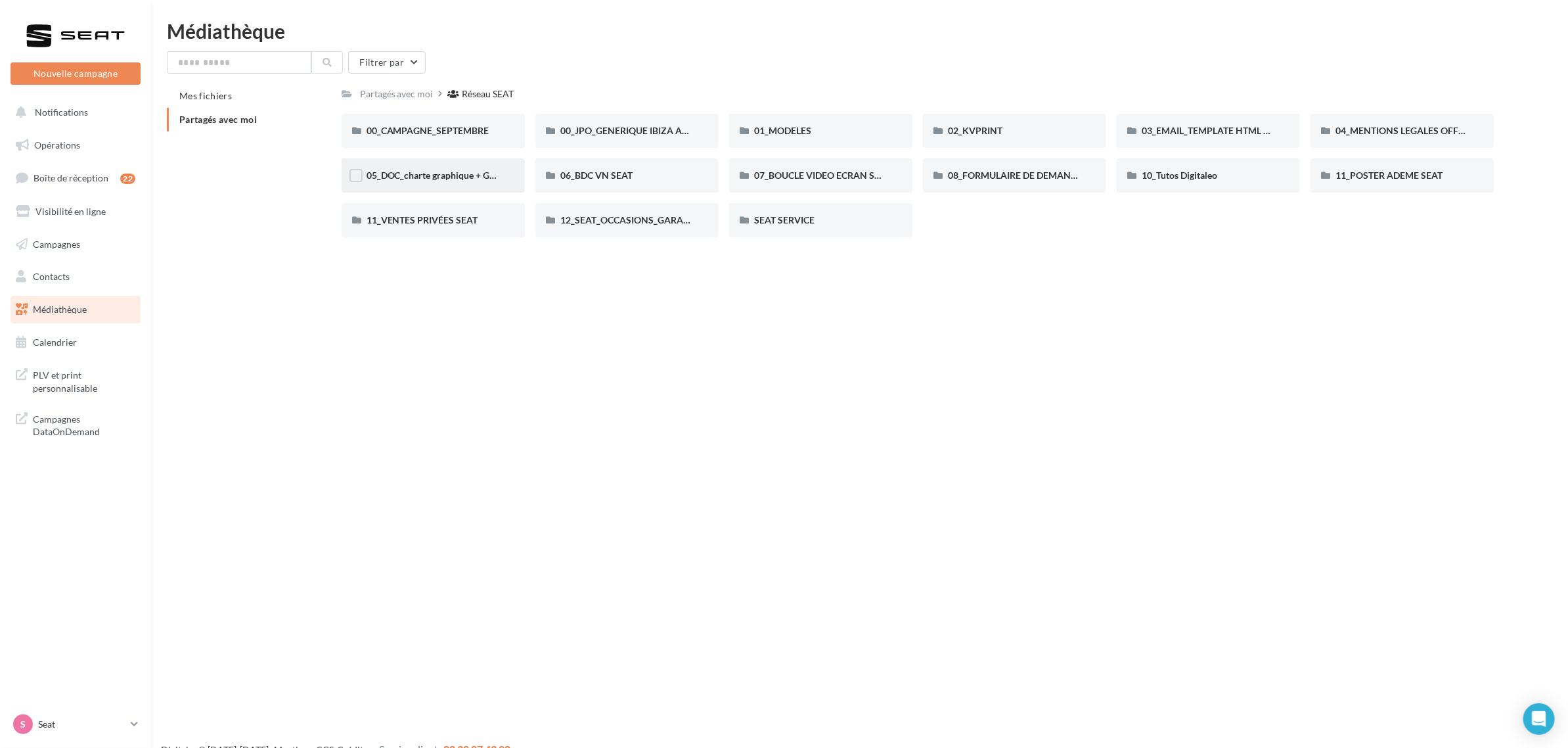
click at [480, 181] on div "05_DOC_charte graphique + Guidelines" at bounding box center [434, 175] width 133 height 13
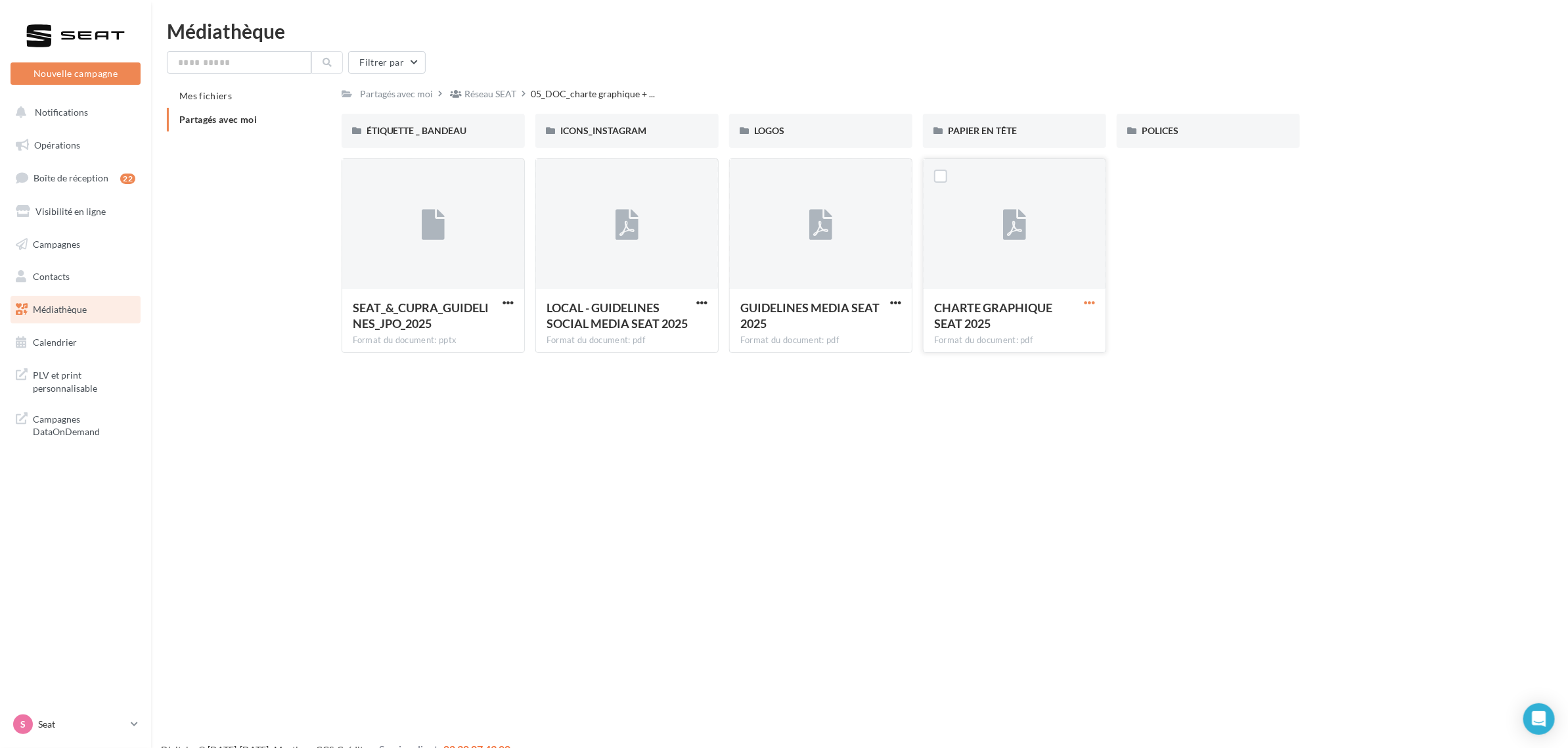
click at [1095, 308] on span "button" at bounding box center [1089, 303] width 11 height 11
click at [1083, 333] on button "Télécharger" at bounding box center [1033, 329] width 132 height 34
